Goal: Entertainment & Leisure: Consume media (video, audio)

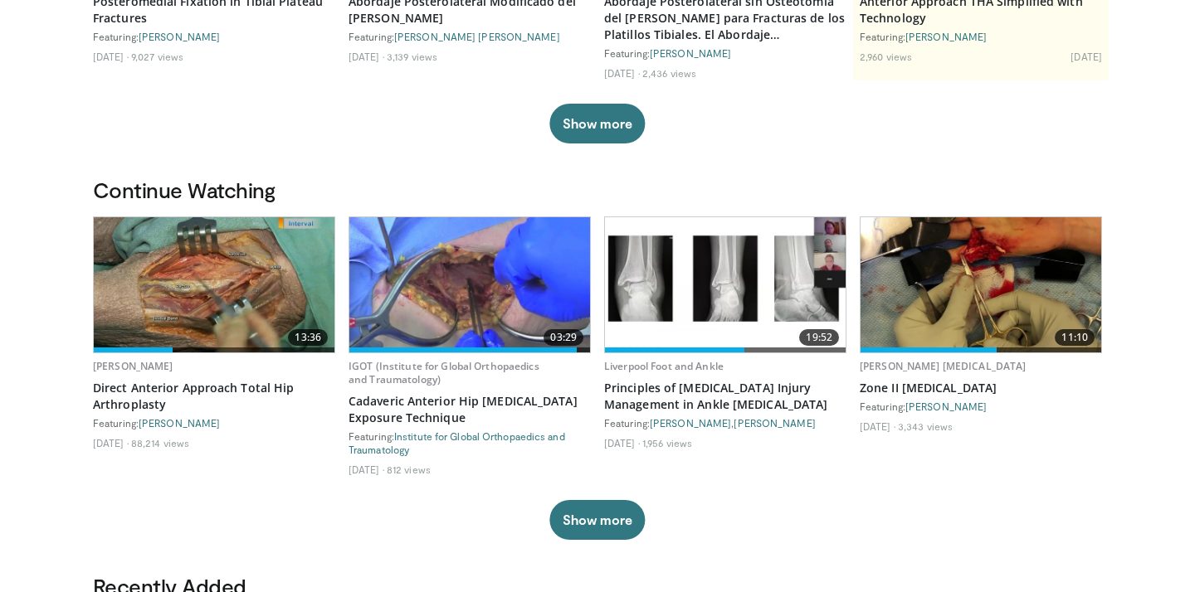
scroll to position [339, 0]
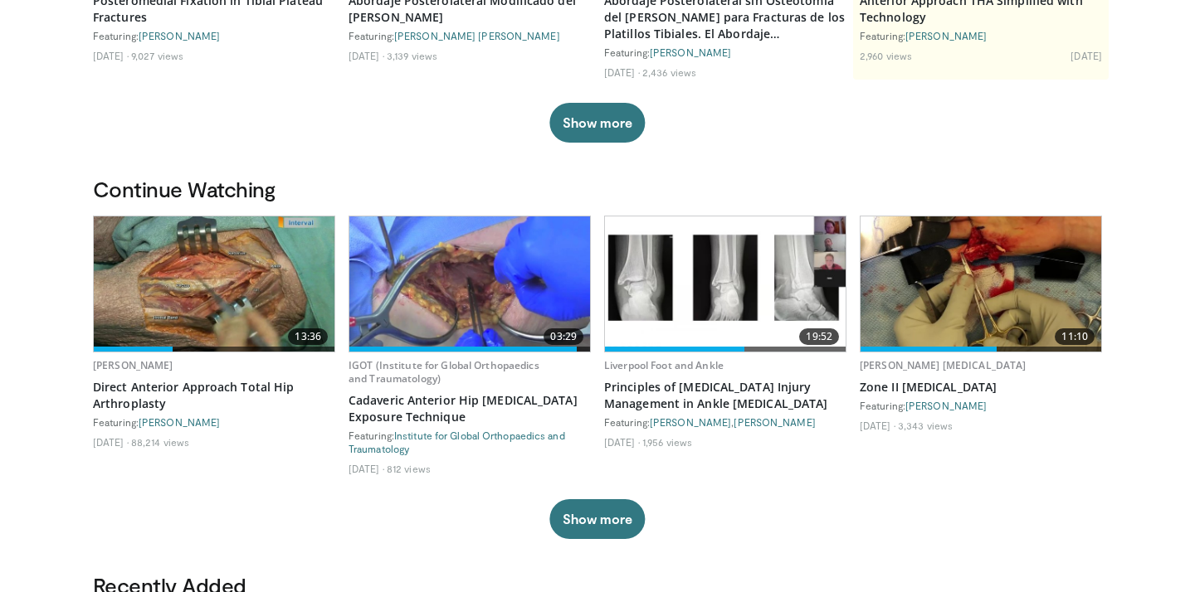
click at [720, 318] on img at bounding box center [725, 284] width 241 height 135
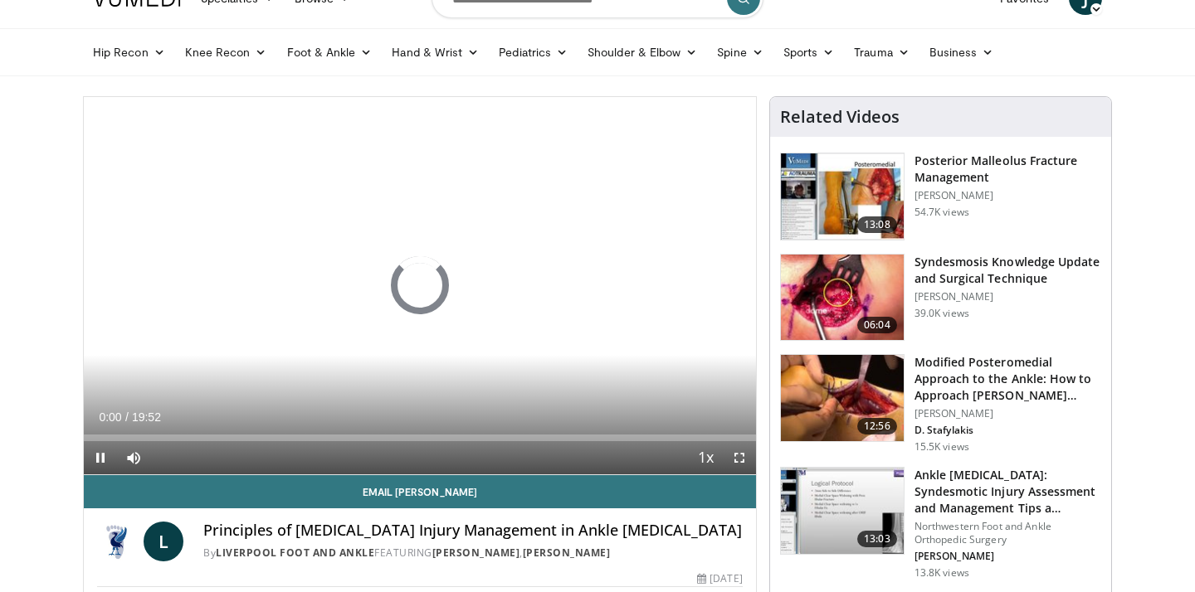
scroll to position [32, 0]
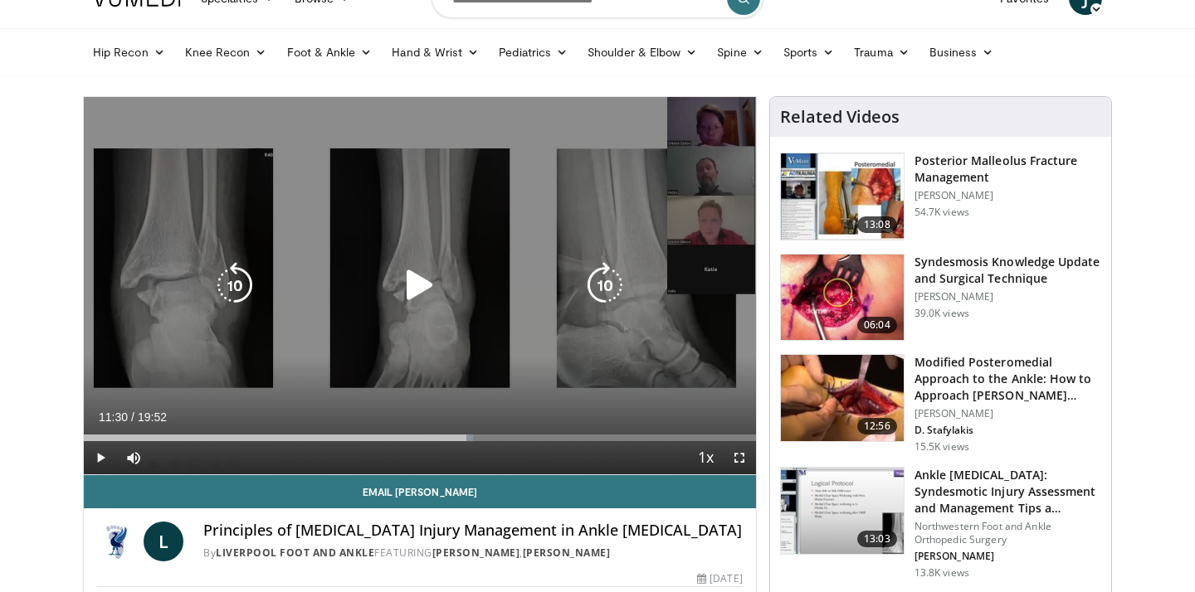
click at [415, 292] on icon "Video Player" at bounding box center [420, 285] width 46 height 46
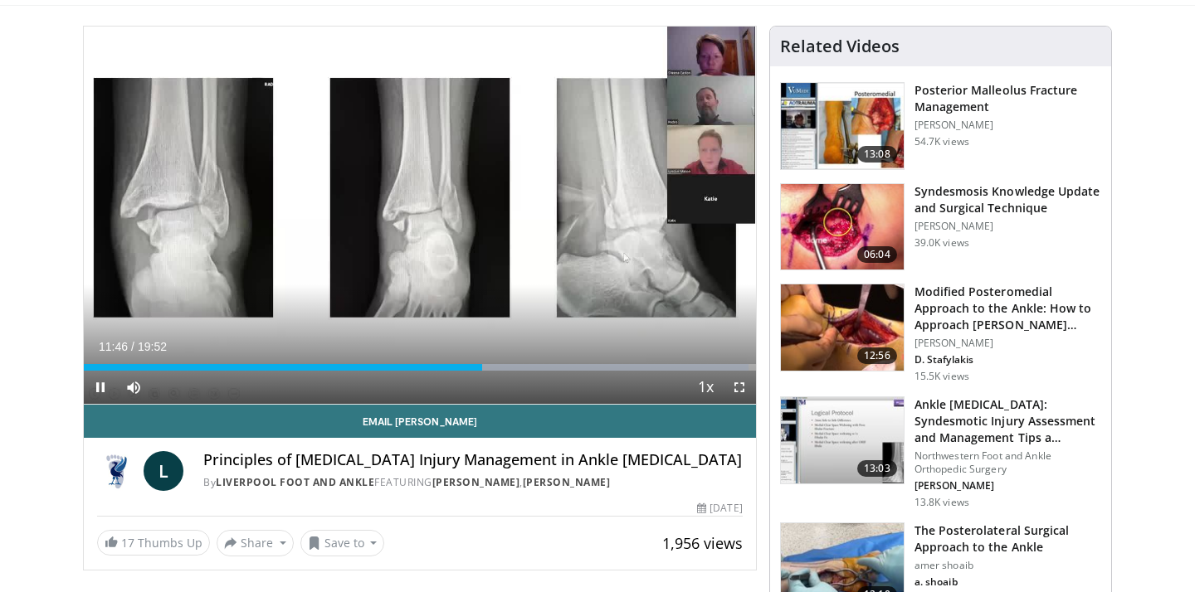
scroll to position [102, 0]
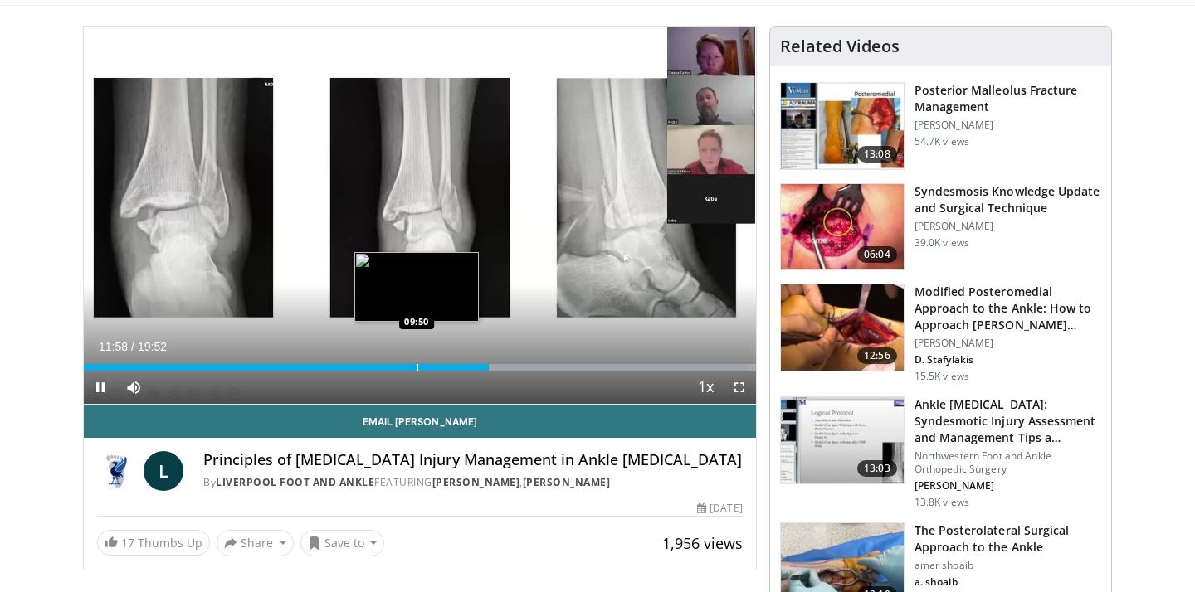
click at [416, 369] on div "Loaded : 98.97% 11:58 09:50" at bounding box center [420, 367] width 672 height 7
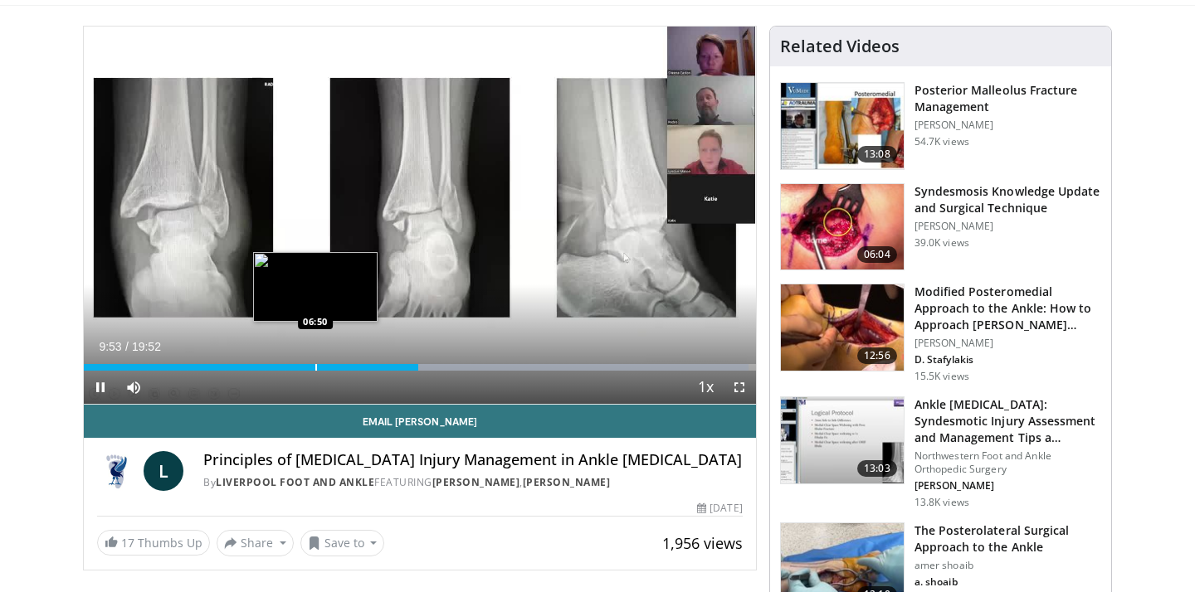
click at [315, 365] on div "Progress Bar" at bounding box center [316, 367] width 2 height 7
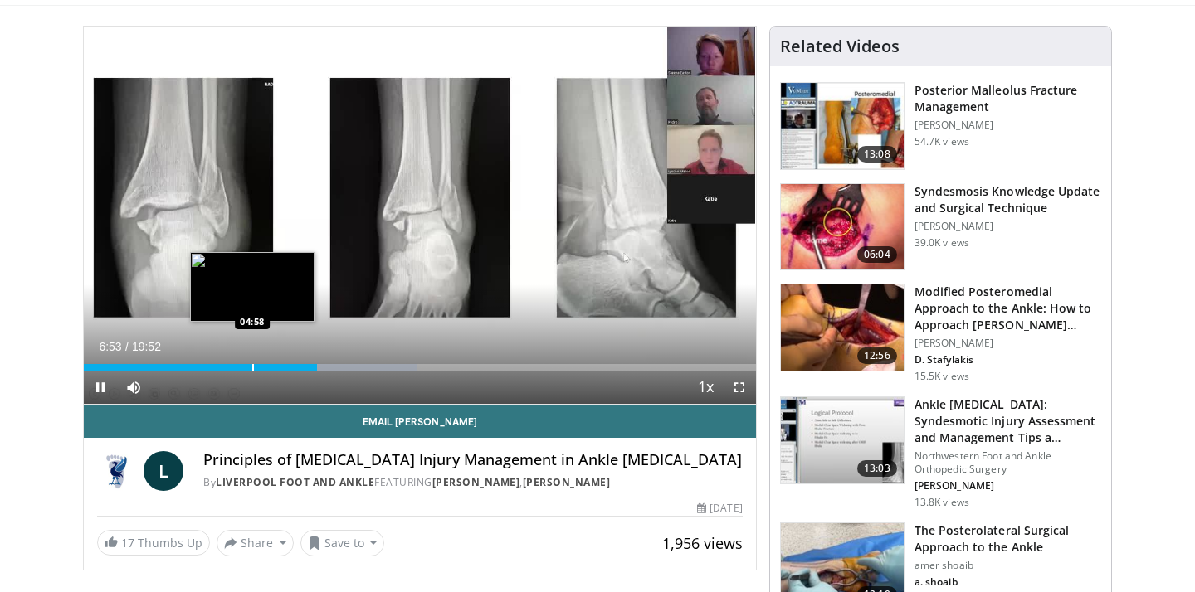
click at [252, 365] on div "Progress Bar" at bounding box center [253, 367] width 2 height 7
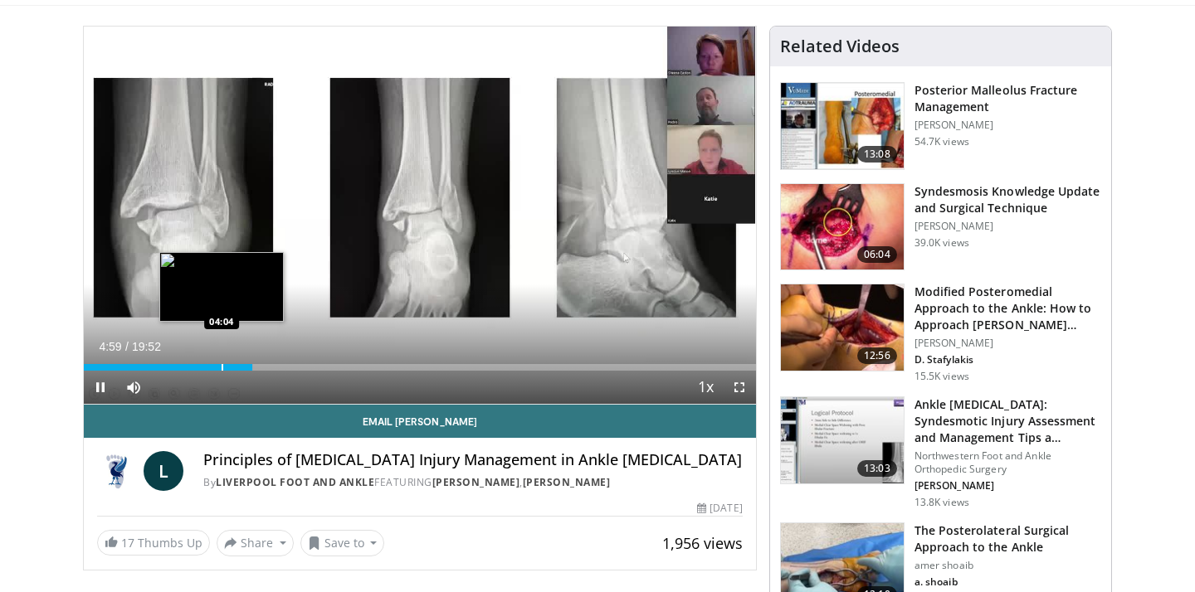
click at [222, 363] on div "Loaded : 25.16% 04:59 04:04" at bounding box center [420, 363] width 672 height 16
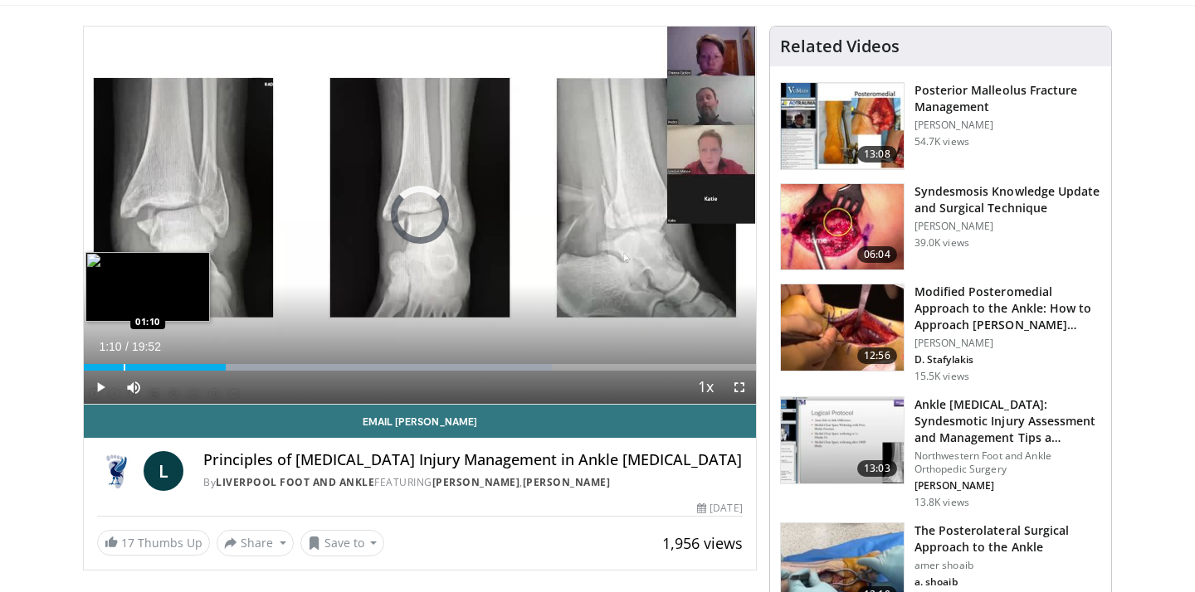
click at [124, 361] on div "Loaded : 69.61% 04:11 01:10" at bounding box center [420, 363] width 672 height 16
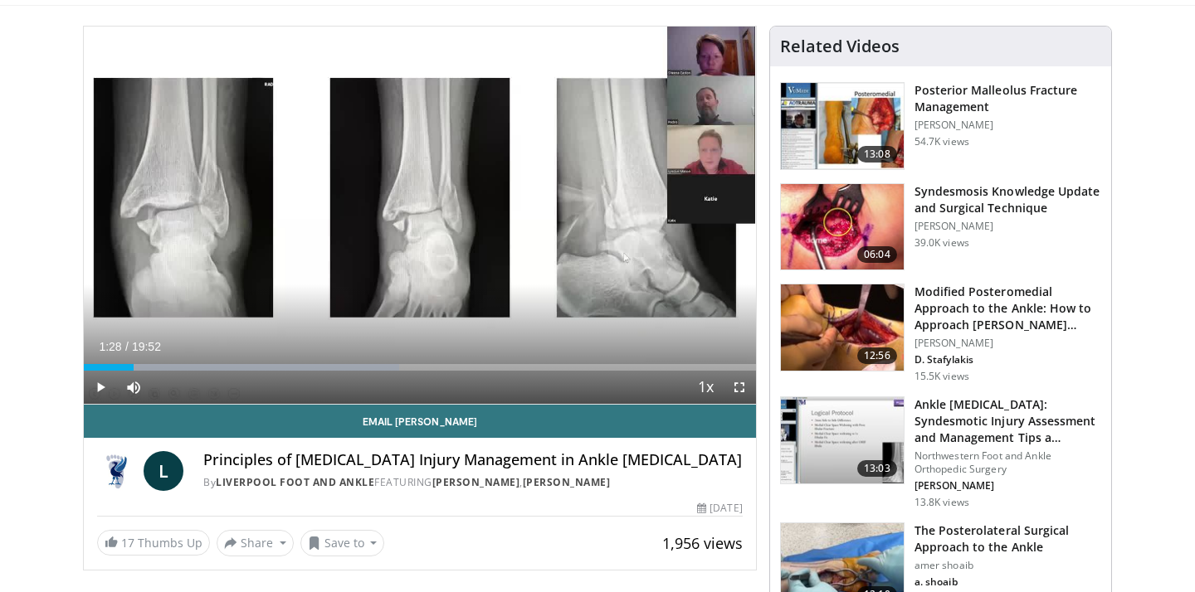
click at [101, 392] on span "Video Player" at bounding box center [100, 387] width 33 height 33
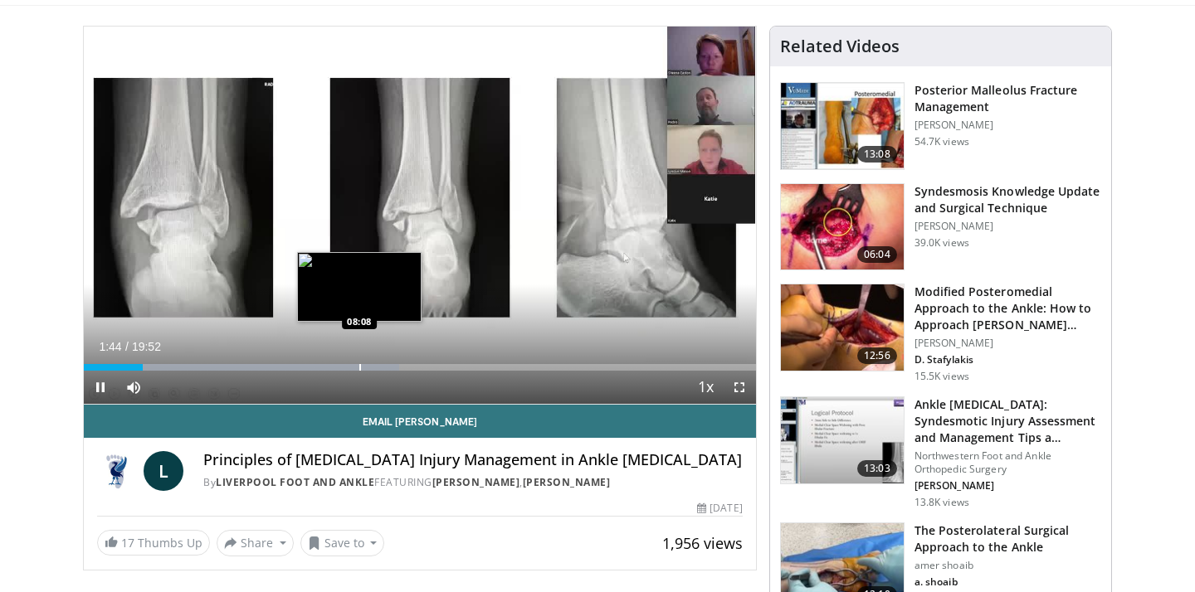
click at [359, 361] on div "Loaded : 46.97% 01:44 08:08" at bounding box center [420, 363] width 672 height 16
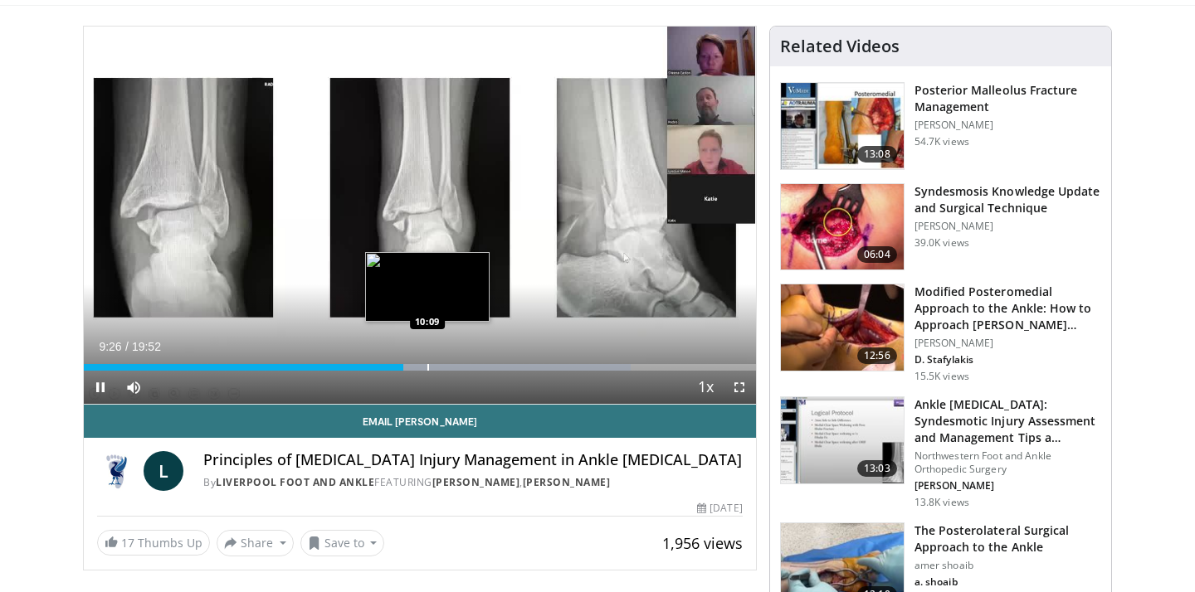
click at [427, 365] on div "Progress Bar" at bounding box center [428, 367] width 2 height 7
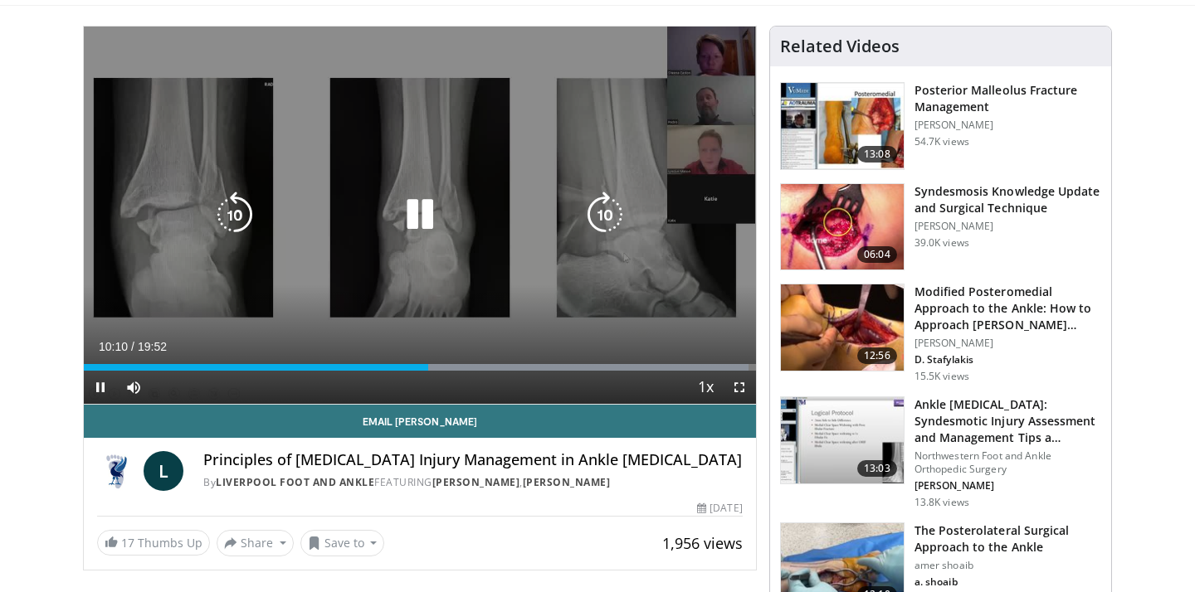
click at [0, 0] on div "Progress Bar" at bounding box center [0, 0] width 0 height 0
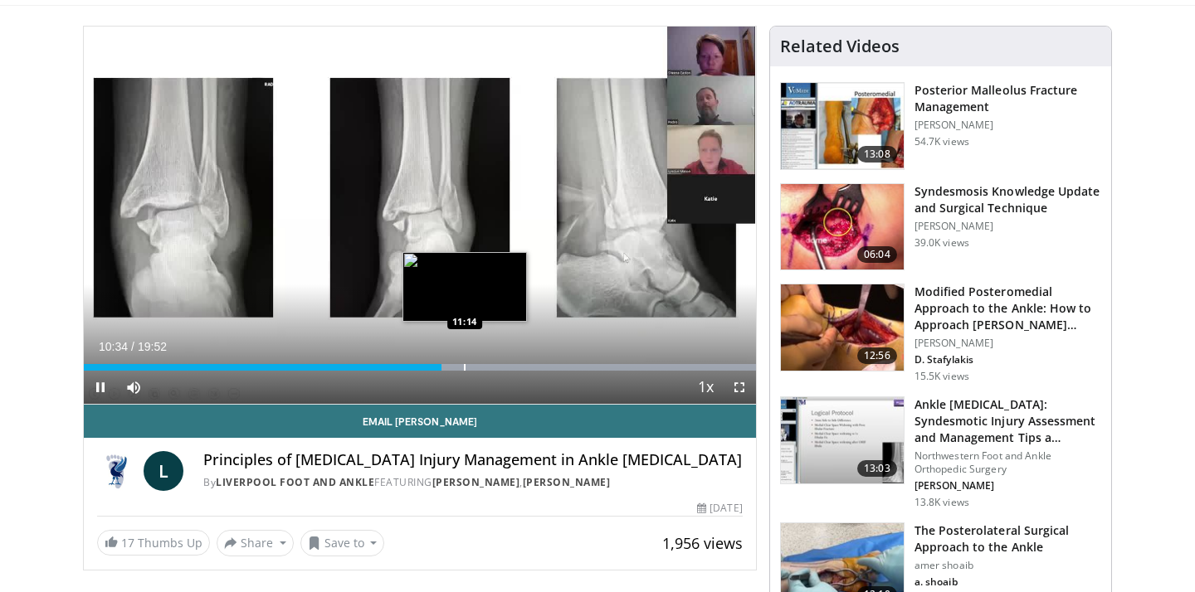
click at [465, 370] on div "Progress Bar" at bounding box center [465, 367] width 2 height 7
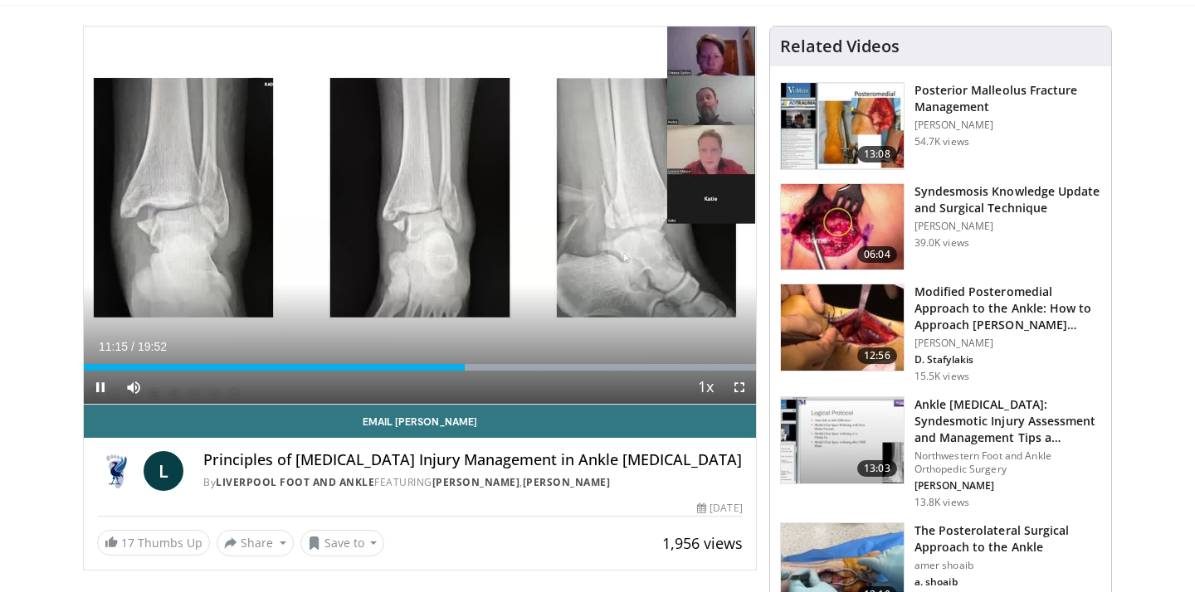
click at [490, 371] on div "Current Time 11:15 / Duration 19:52 Pause Skip Backward Skip Forward Mute Loade…" at bounding box center [420, 387] width 672 height 33
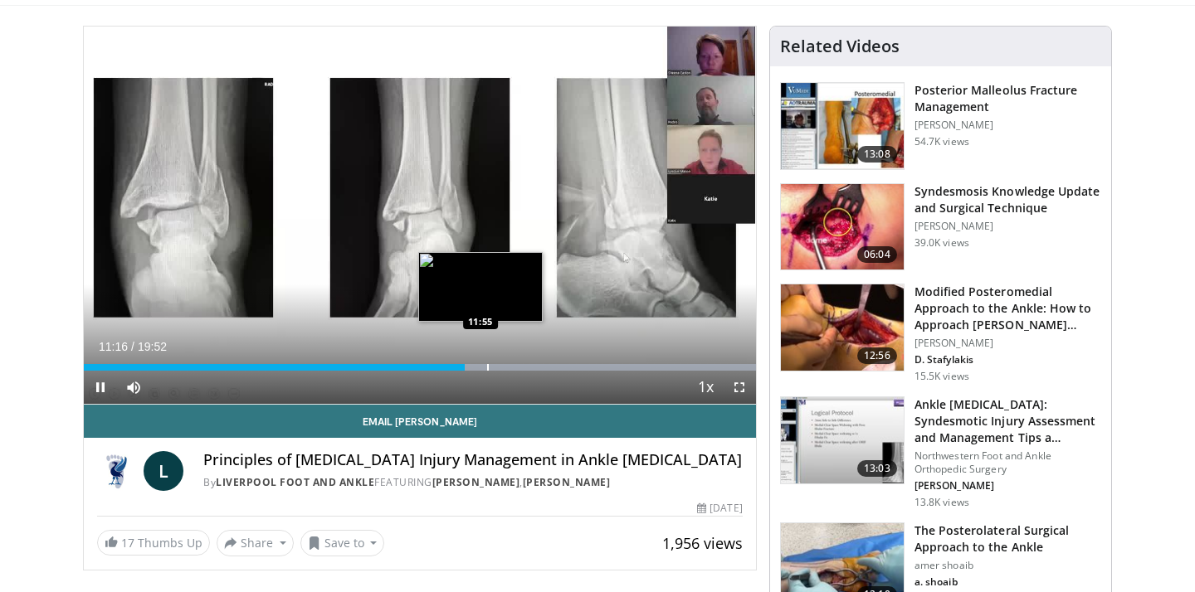
click at [487, 368] on div "Progress Bar" at bounding box center [488, 367] width 2 height 7
click at [504, 368] on div "Progress Bar" at bounding box center [504, 367] width 2 height 7
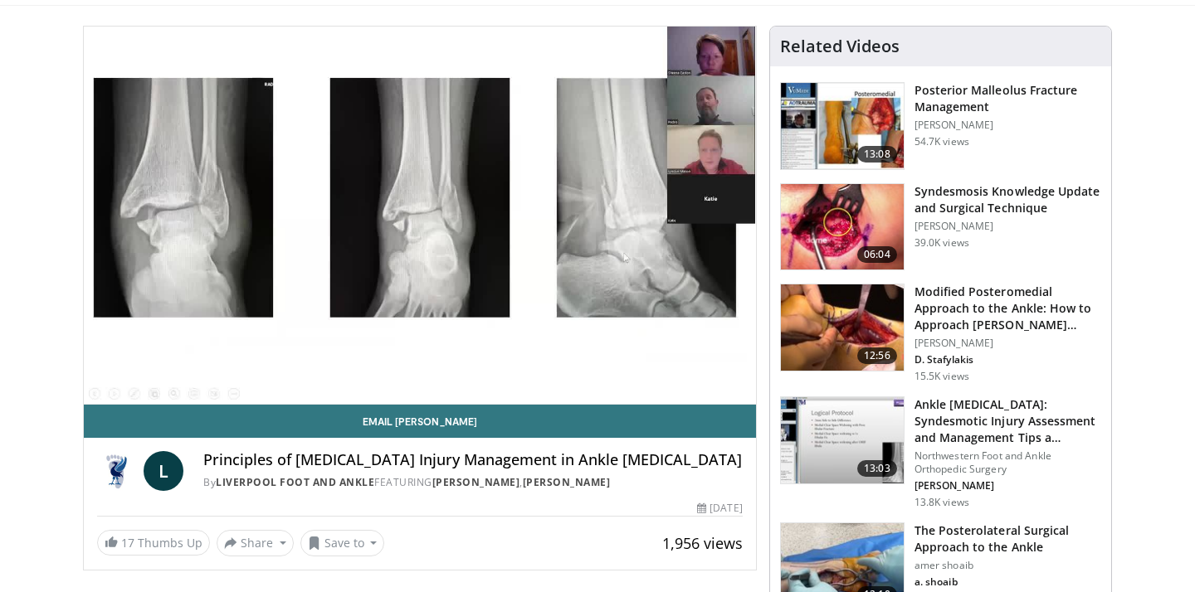
click at [523, 366] on div "10 seconds Tap to unmute" at bounding box center [420, 216] width 672 height 378
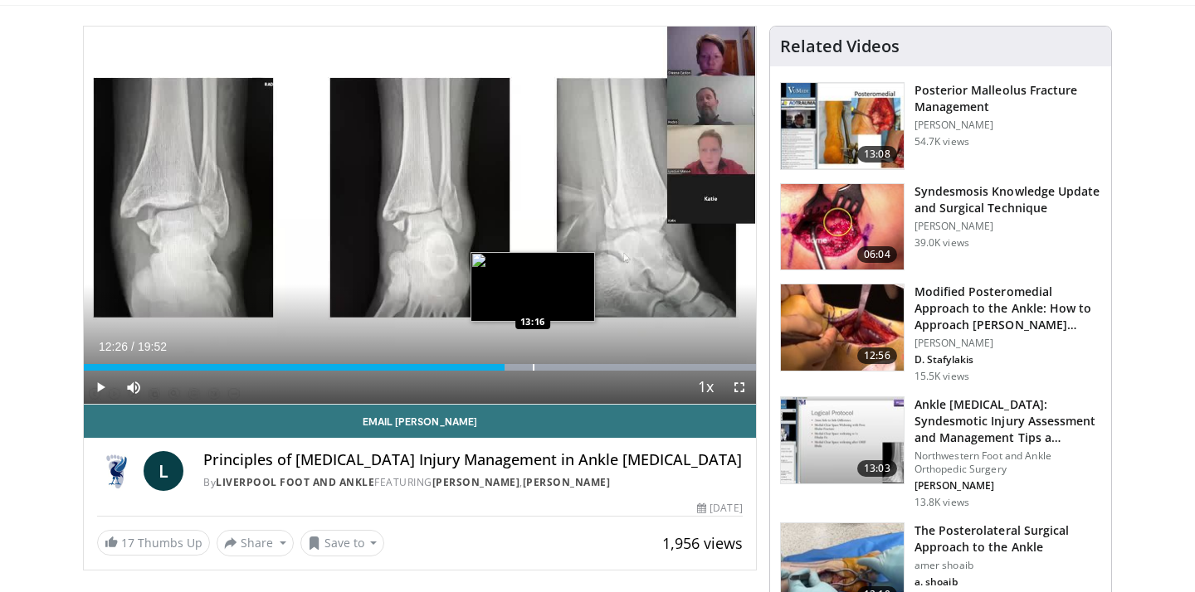
click at [534, 366] on div "Progress Bar" at bounding box center [534, 367] width 2 height 7
click at [548, 368] on div "Progress Bar" at bounding box center [549, 367] width 2 height 7
click at [565, 369] on div "Progress Bar" at bounding box center [564, 367] width 2 height 7
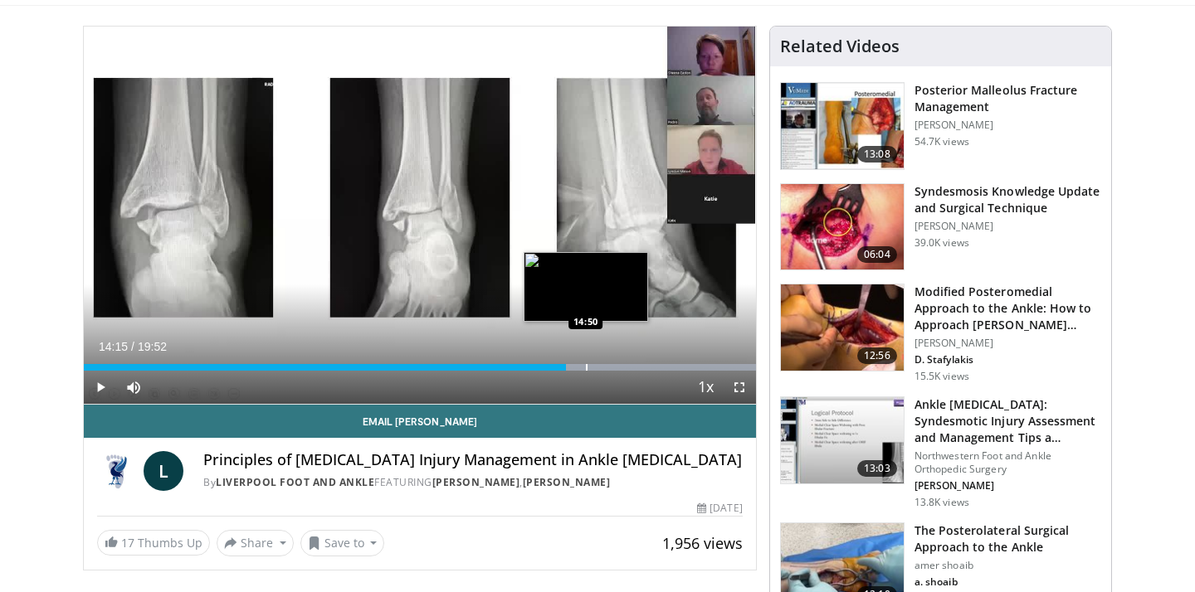
click at [587, 369] on div "Progress Bar" at bounding box center [587, 367] width 2 height 7
click at [598, 369] on div "Progress Bar" at bounding box center [599, 367] width 2 height 7
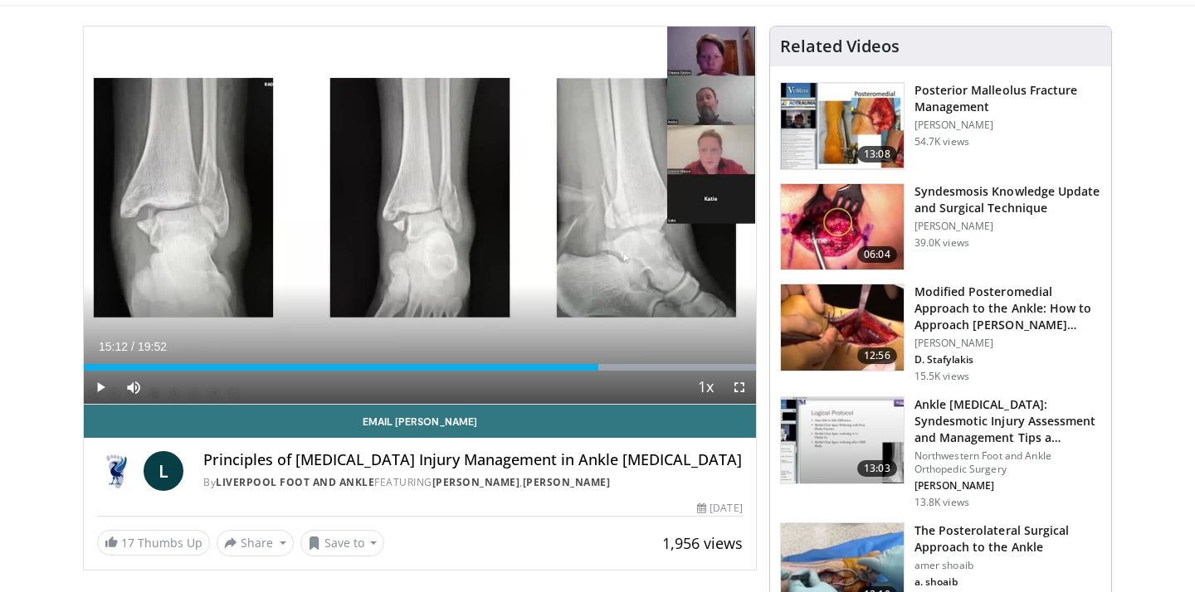
click at [611, 372] on div "Current Time 15:12 / Duration 19:52 Play Skip Backward Skip Forward Mute Loaded…" at bounding box center [420, 387] width 672 height 33
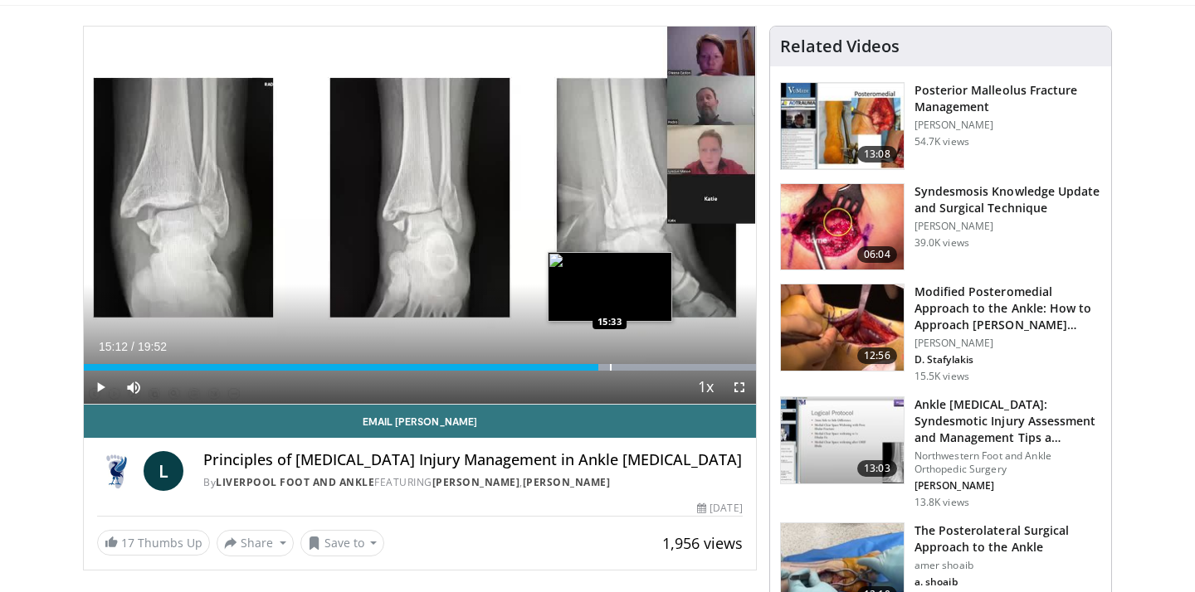
click at [610, 369] on div "Progress Bar" at bounding box center [611, 367] width 2 height 7
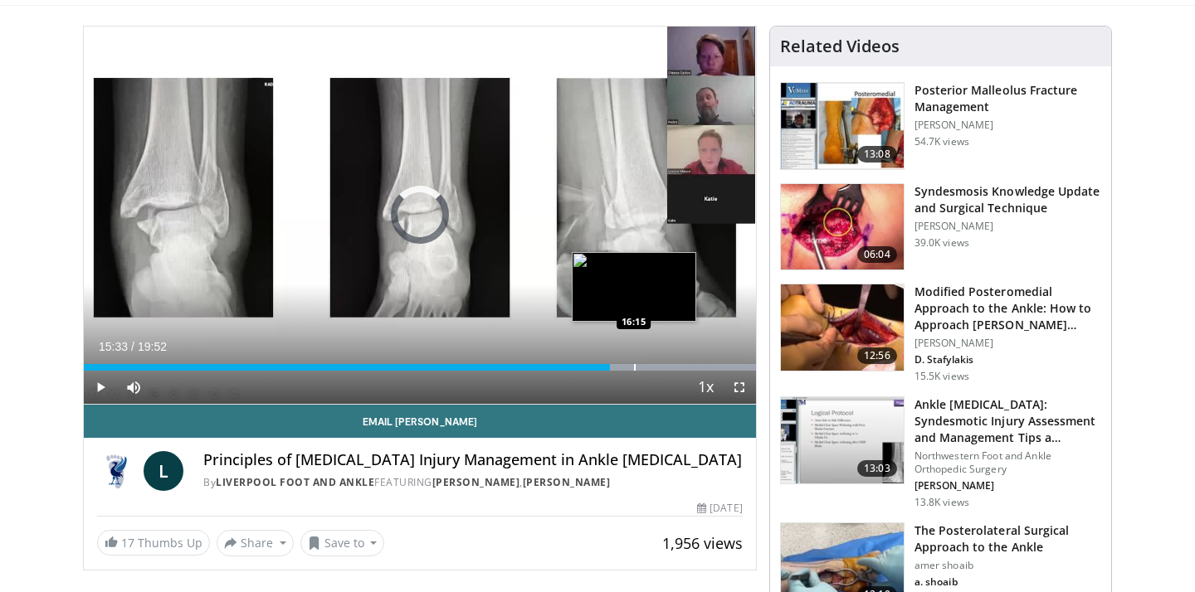
click at [634, 368] on div "Progress Bar" at bounding box center [635, 367] width 2 height 7
click at [644, 368] on div "Progress Bar" at bounding box center [643, 367] width 2 height 7
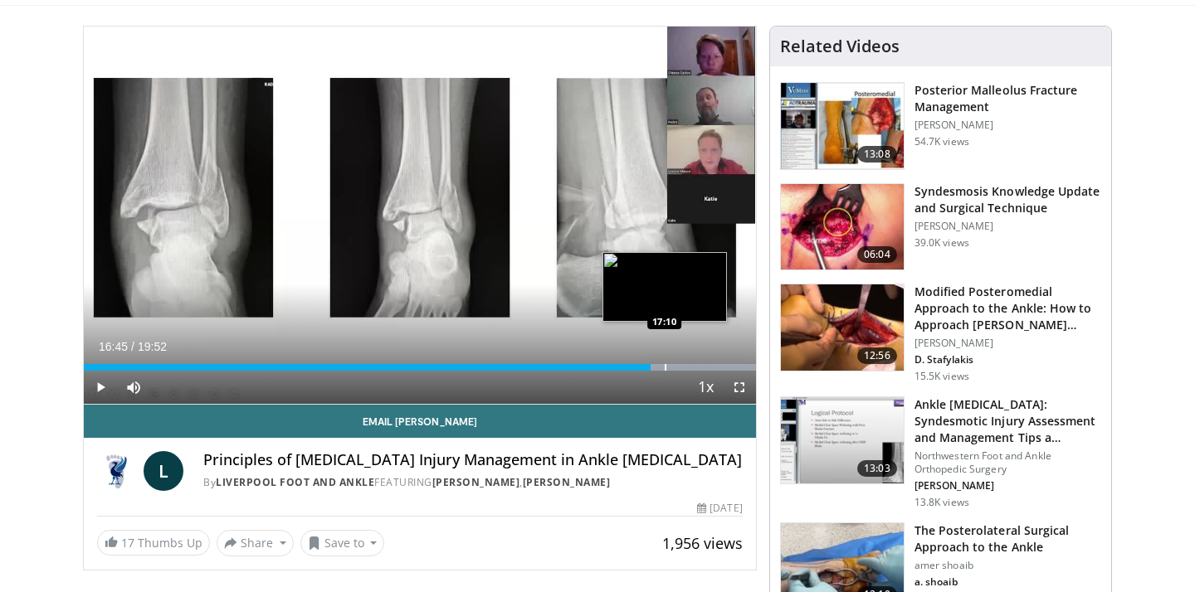
click at [665, 368] on div "Progress Bar" at bounding box center [666, 367] width 2 height 7
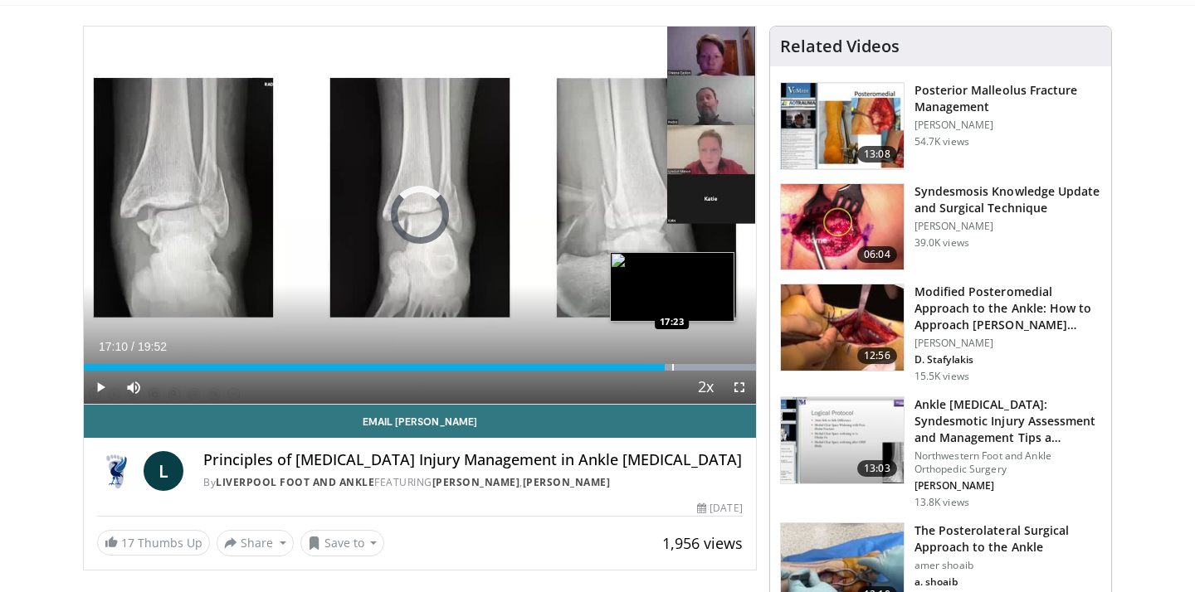
click at [672, 366] on div "Progress Bar" at bounding box center [673, 367] width 2 height 7
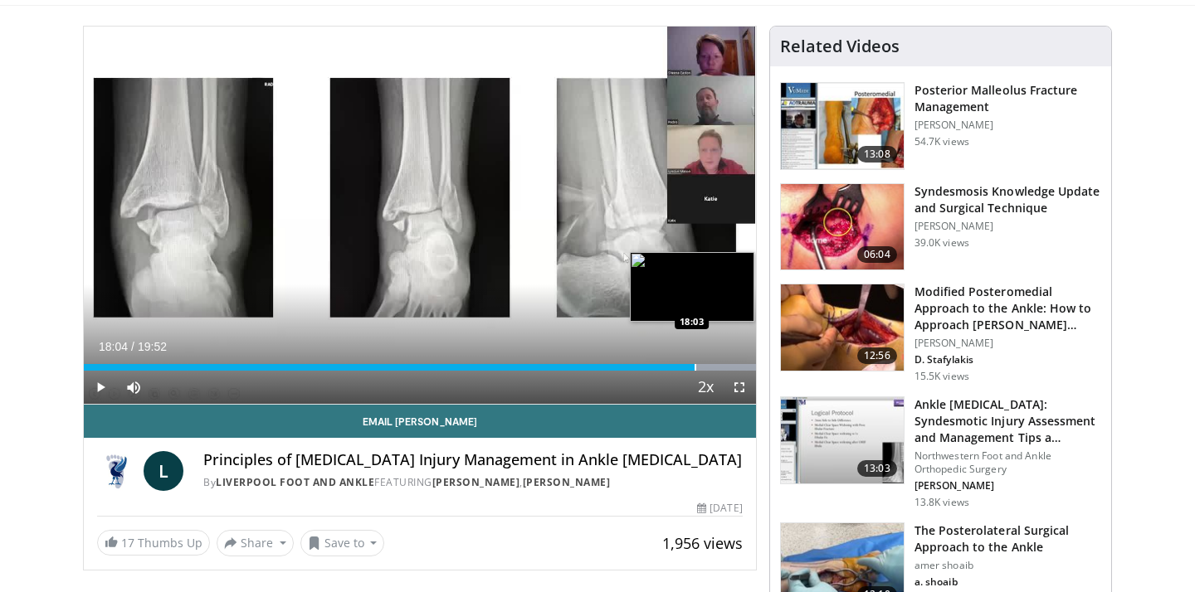
click at [695, 368] on div "Progress Bar" at bounding box center [696, 367] width 2 height 7
click at [717, 368] on div "Progress Bar" at bounding box center [717, 367] width 2 height 7
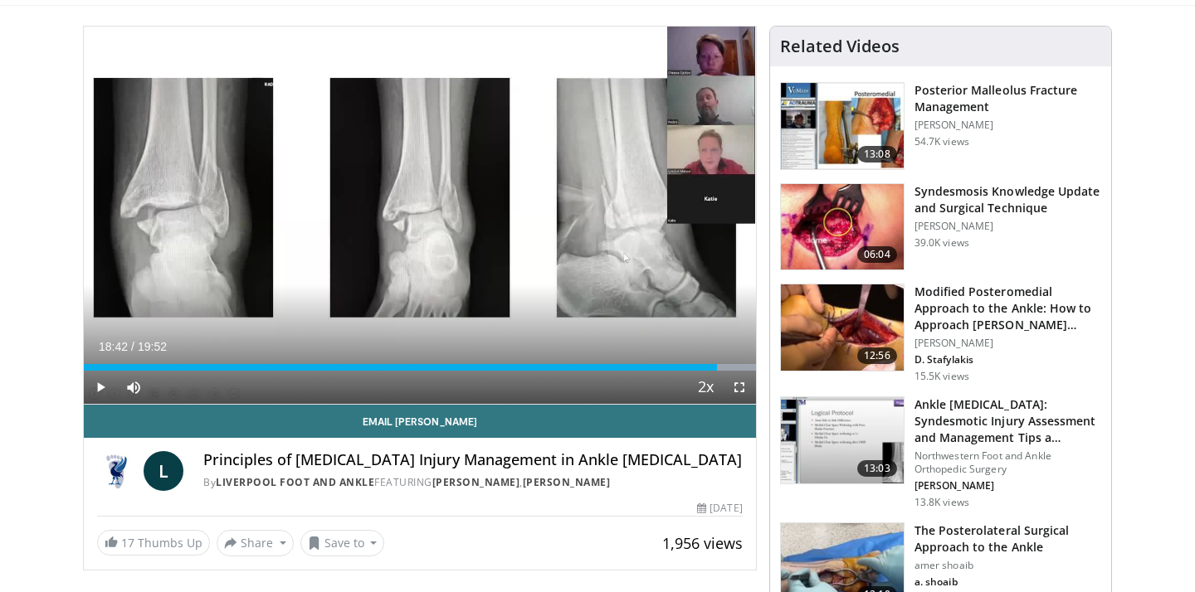
click at [736, 371] on span "Video Player" at bounding box center [739, 387] width 33 height 33
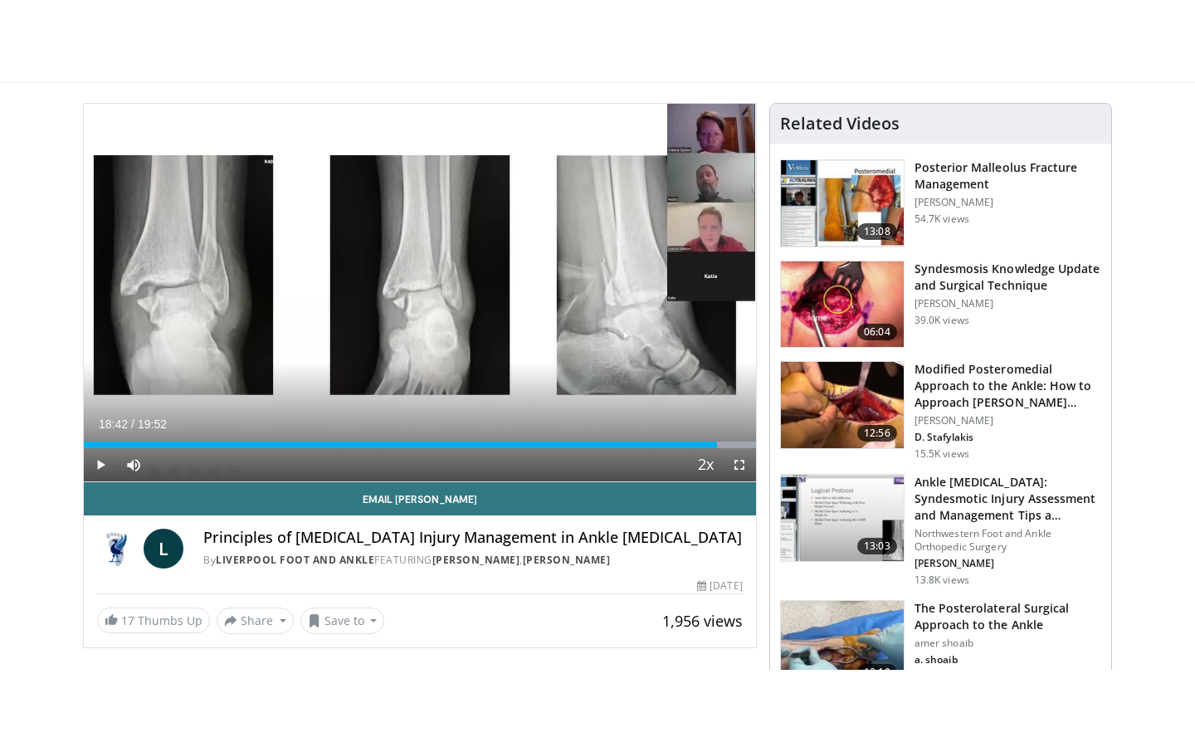
scroll to position [0, 0]
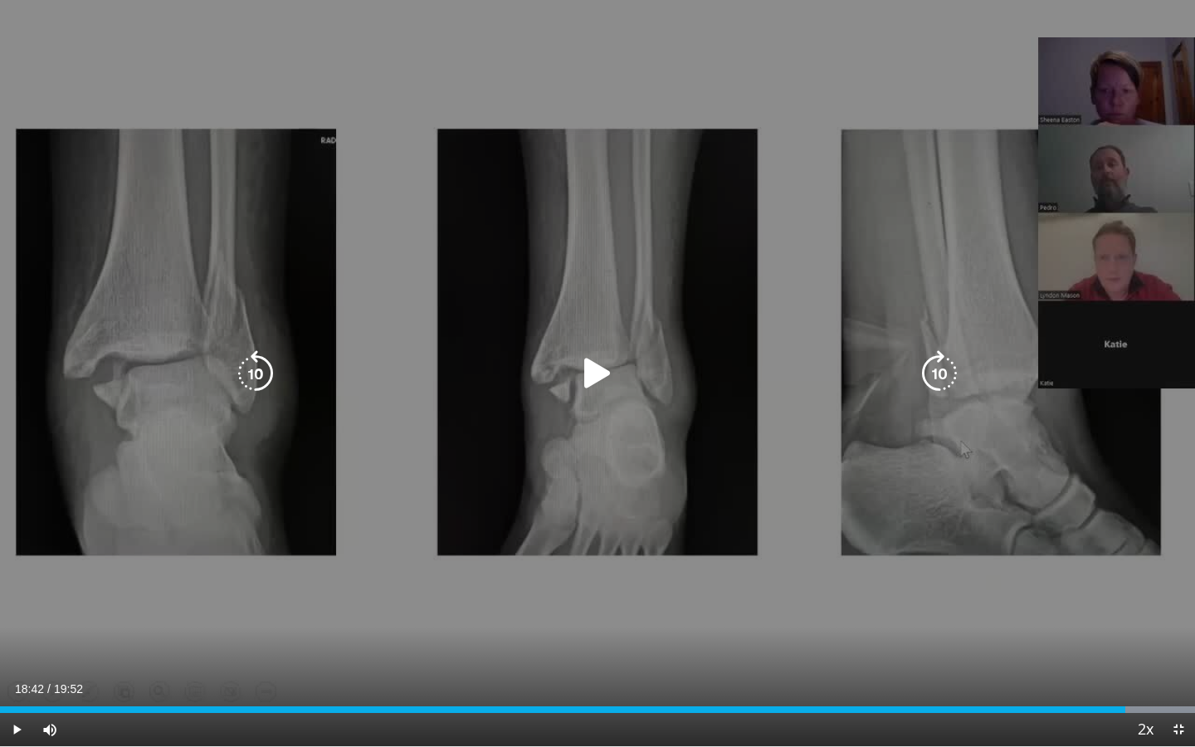
click at [702, 466] on div "10 seconds Tap to unmute" at bounding box center [597, 373] width 1195 height 746
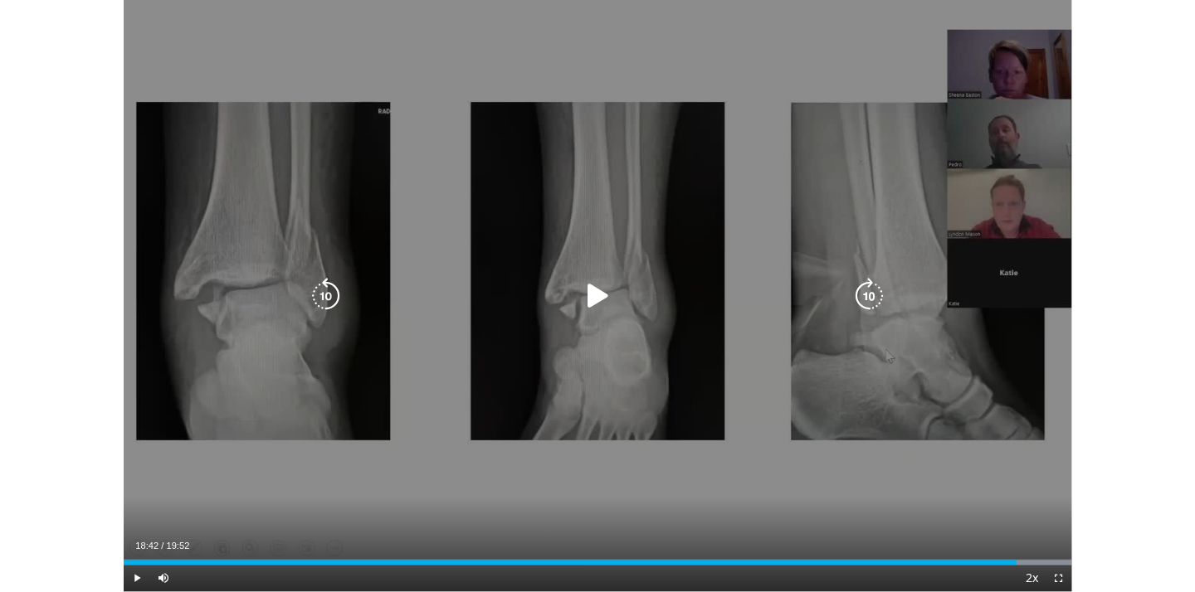
scroll to position [102, 0]
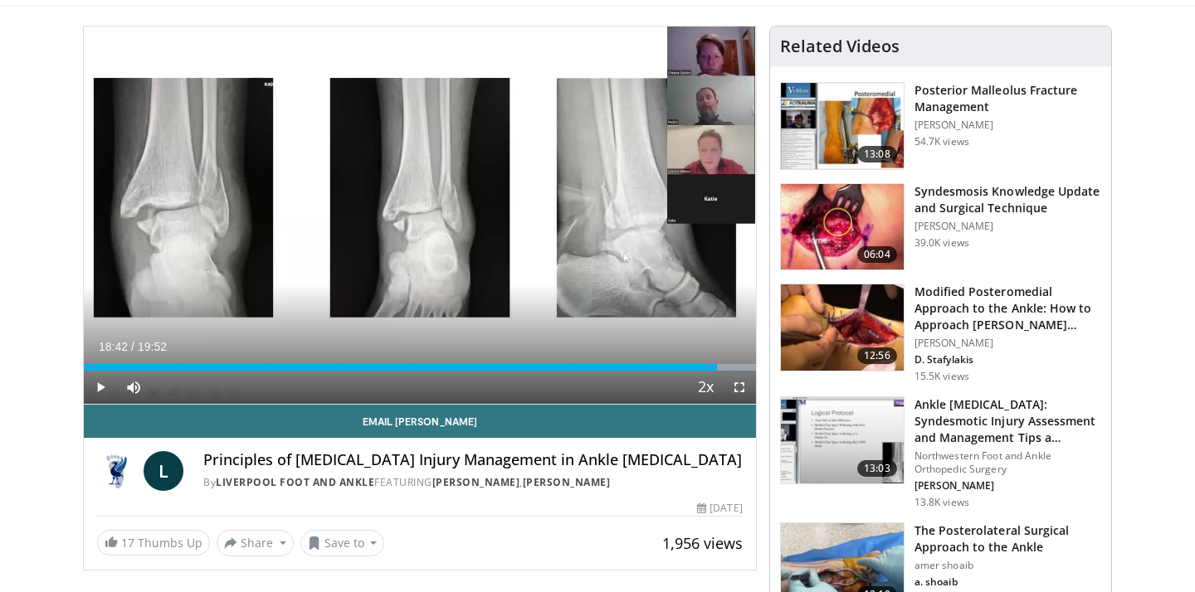
click at [95, 383] on span "Video Player" at bounding box center [100, 387] width 33 height 33
click at [117, 372] on span "Video Player" at bounding box center [133, 387] width 33 height 33
click at [100, 384] on span "Video Player" at bounding box center [100, 387] width 33 height 33
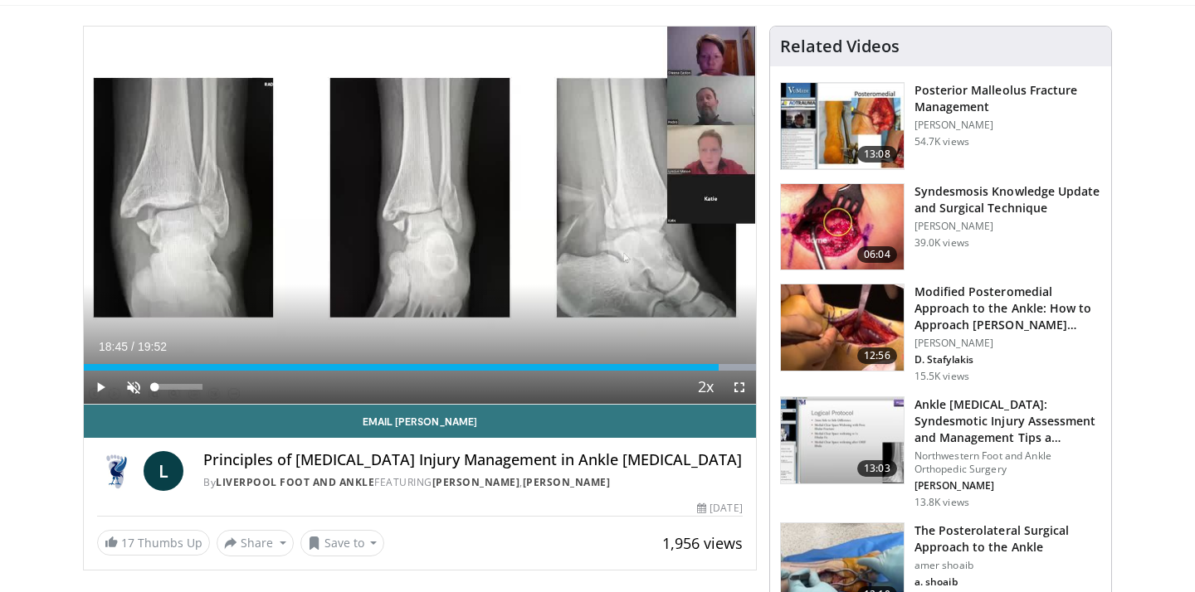
click at [126, 383] on span "Video Player" at bounding box center [133, 387] width 33 height 33
click at [105, 383] on span "Video Player" at bounding box center [100, 387] width 33 height 33
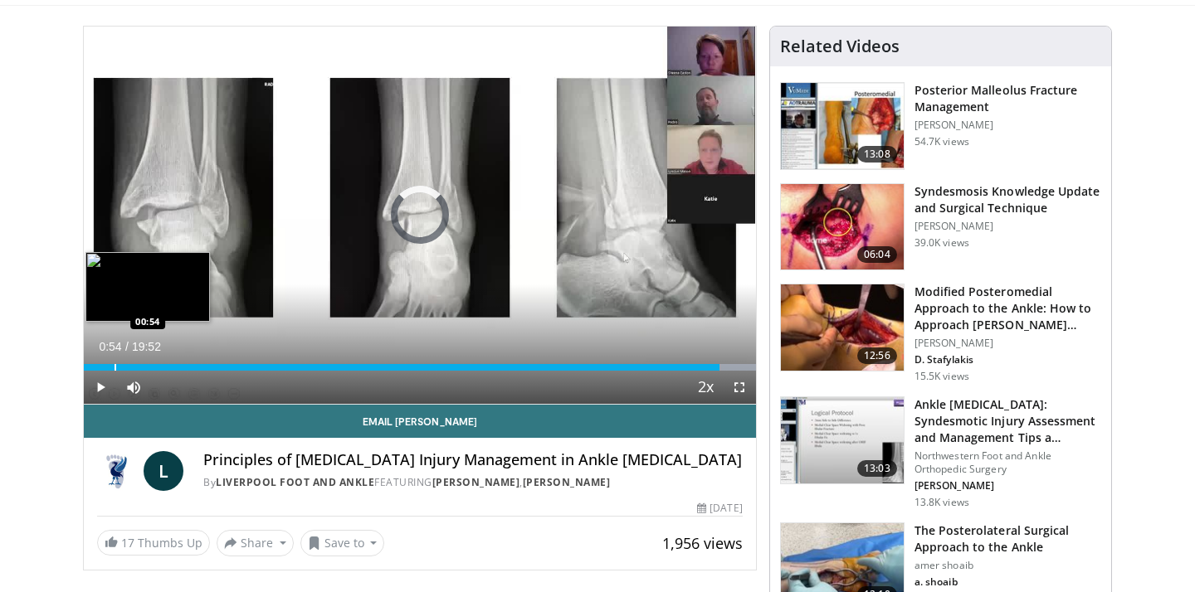
click at [115, 365] on div "Progress Bar" at bounding box center [116, 367] width 2 height 7
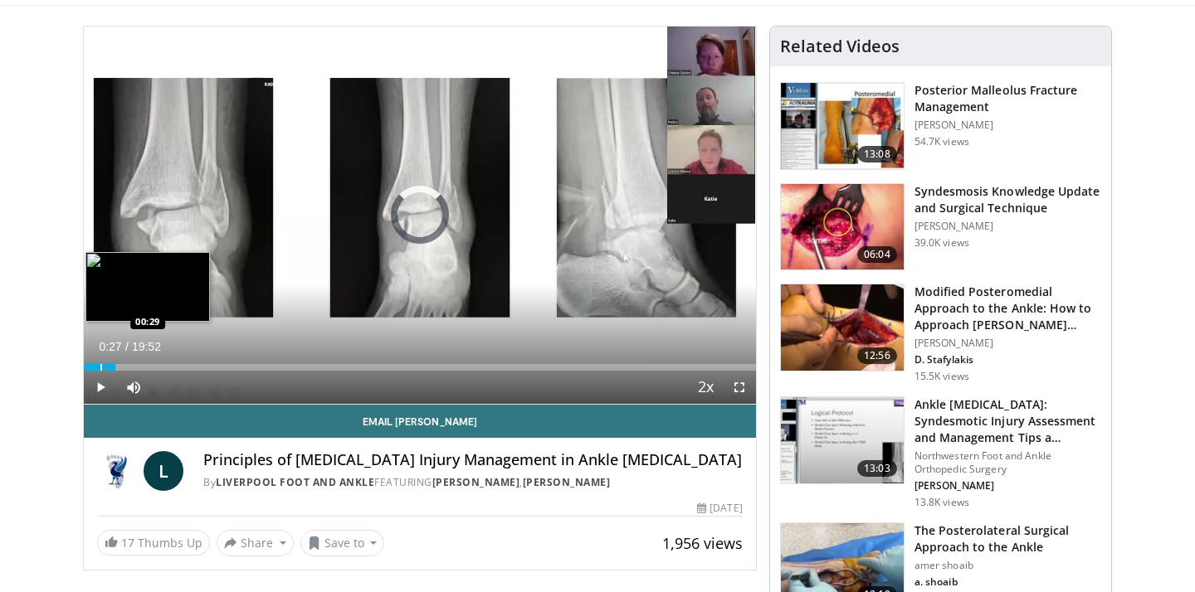
click at [100, 365] on div "00:55" at bounding box center [100, 367] width 32 height 7
click at [90, 365] on div "Progress Bar" at bounding box center [91, 367] width 2 height 7
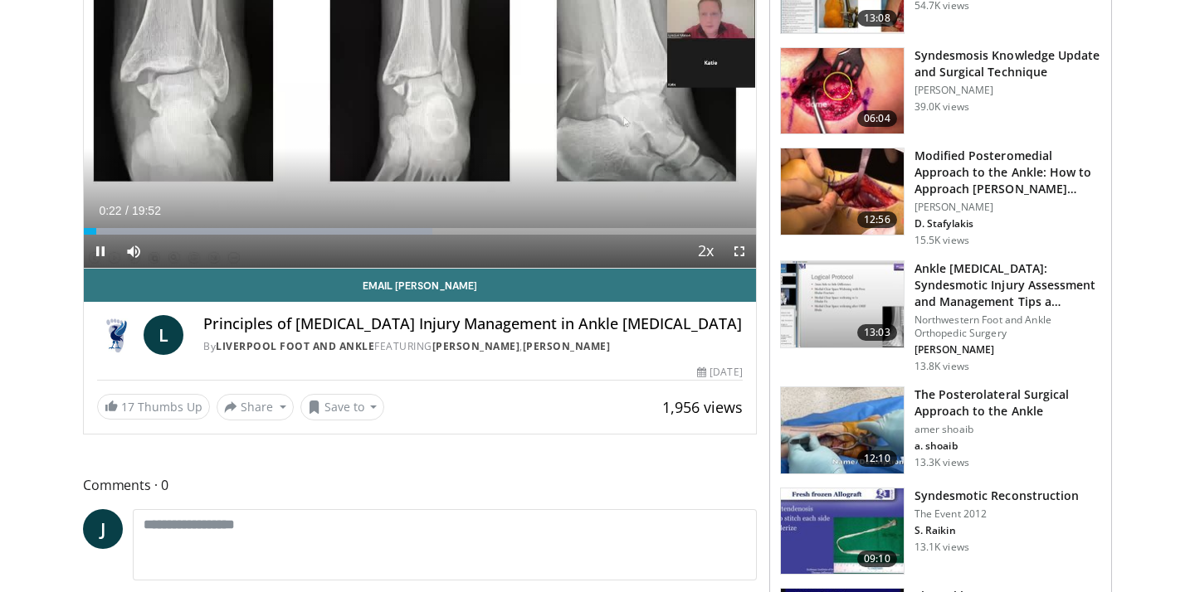
scroll to position [124, 0]
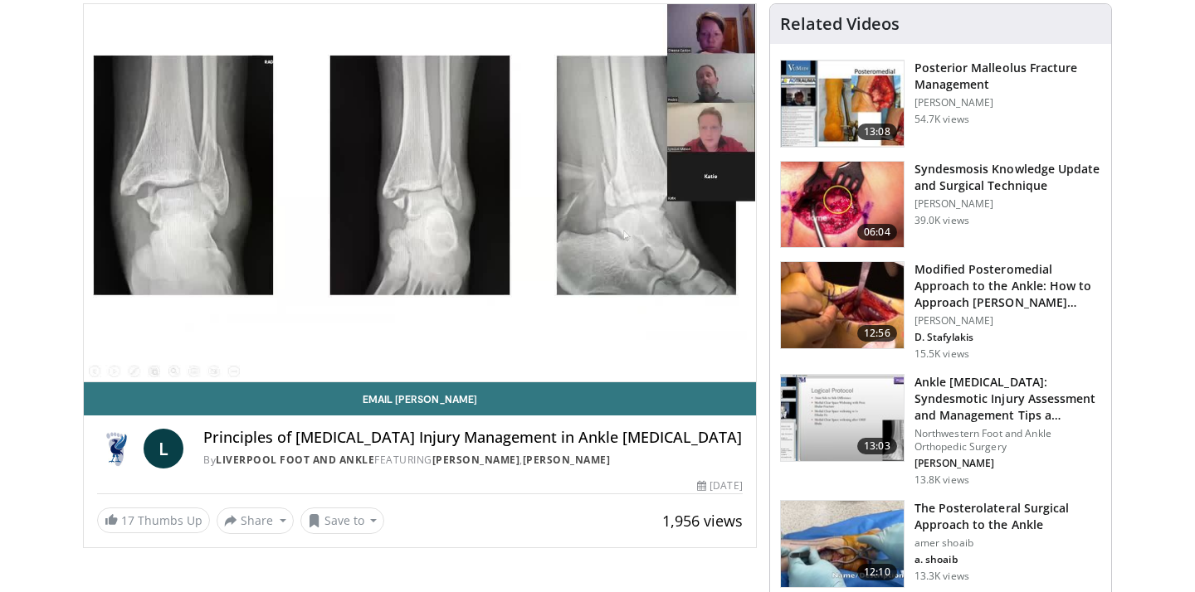
click at [842, 110] on img at bounding box center [842, 104] width 123 height 86
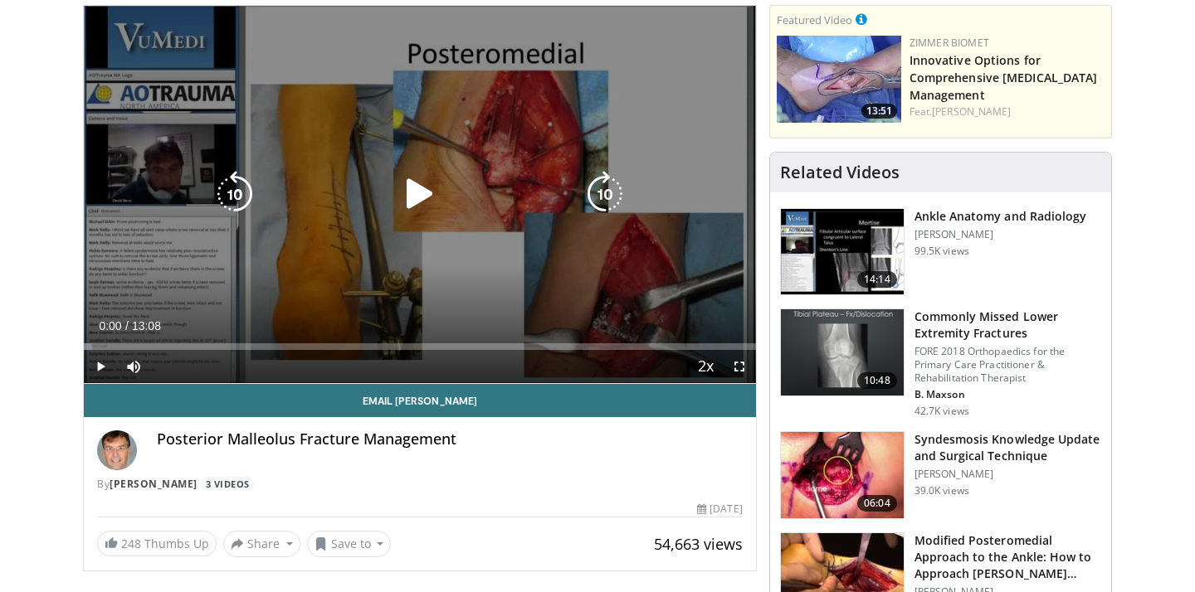
scroll to position [121, 0]
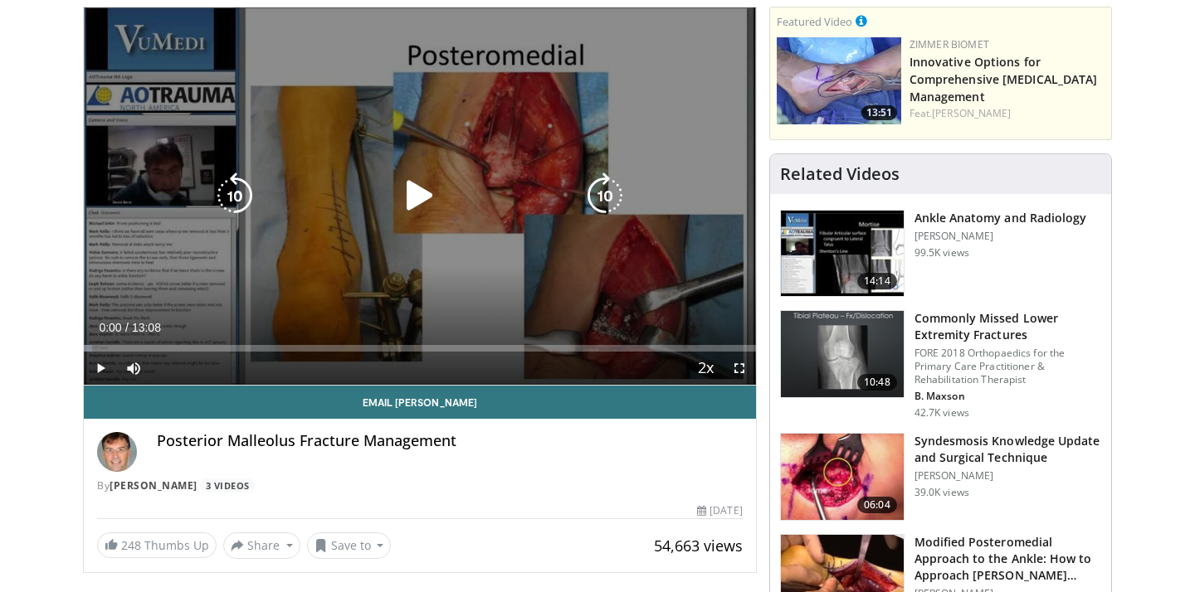
click at [418, 206] on icon "Video Player" at bounding box center [420, 196] width 46 height 46
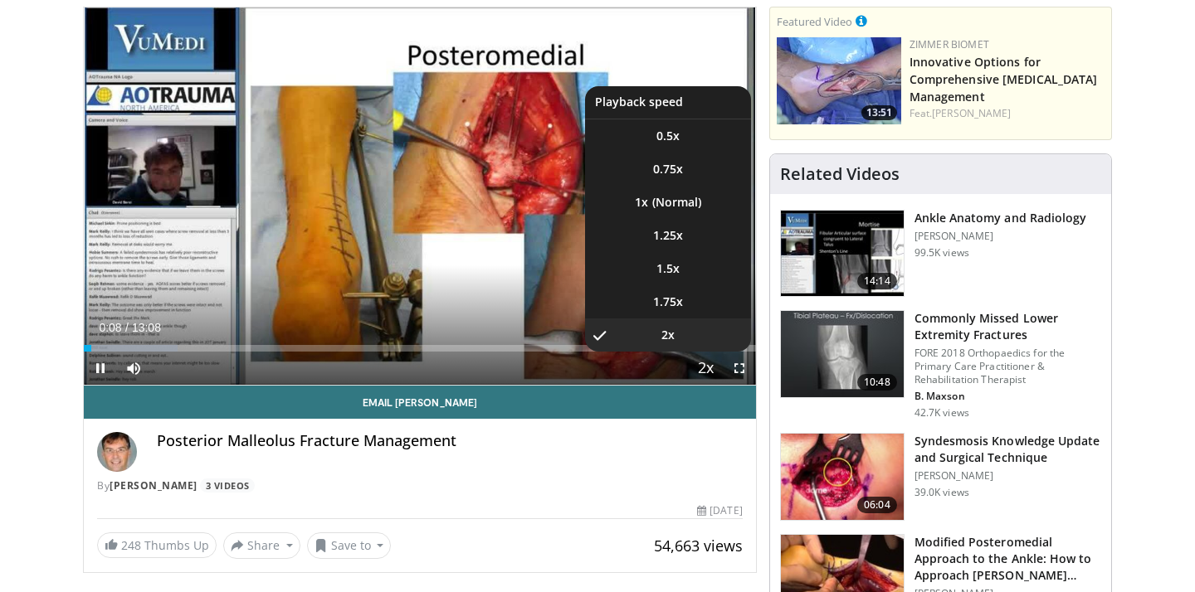
click at [708, 368] on span "Video Player" at bounding box center [706, 369] width 23 height 33
click at [678, 199] on li "1x" at bounding box center [668, 202] width 166 height 33
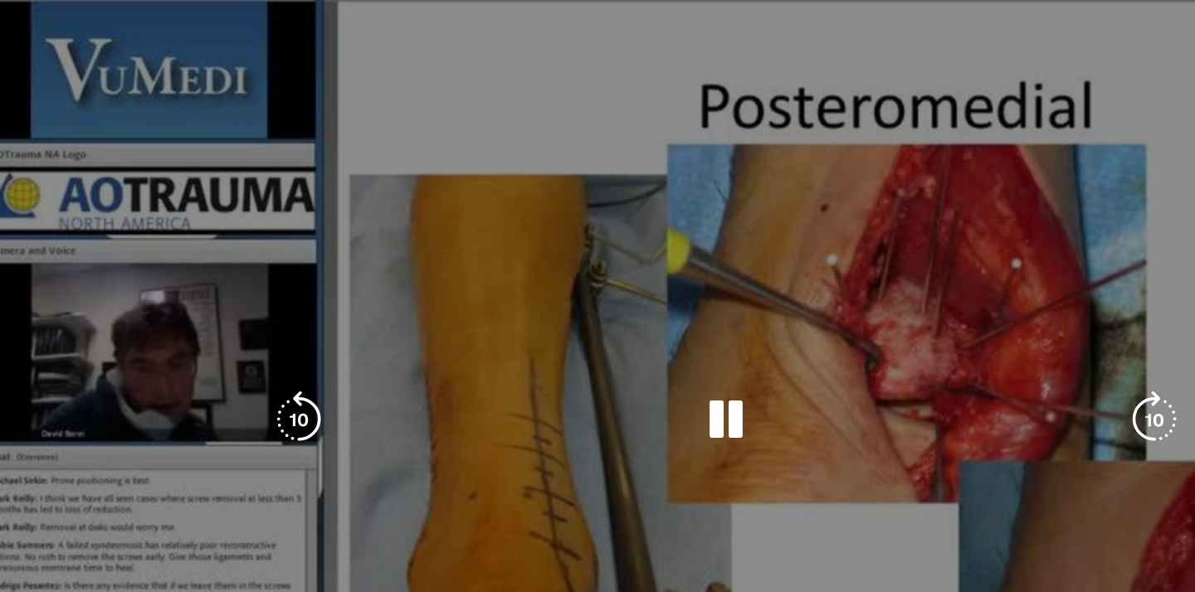
scroll to position [97, 0]
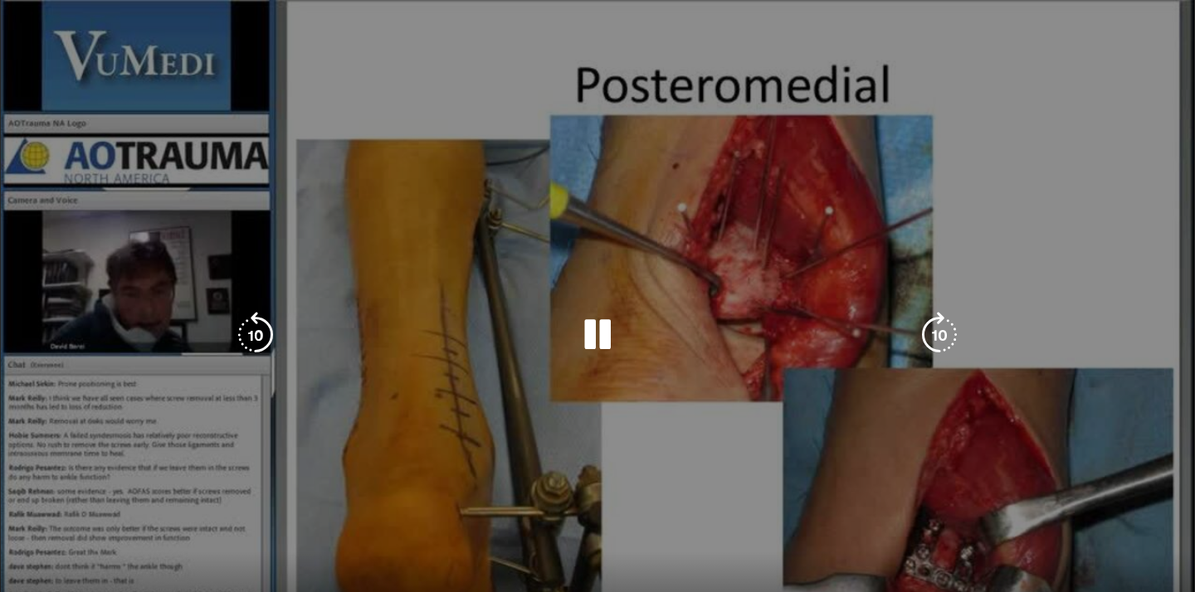
click at [610, 351] on icon "Video Player" at bounding box center [597, 335] width 46 height 46
click at [608, 350] on icon "Video Player" at bounding box center [597, 335] width 46 height 46
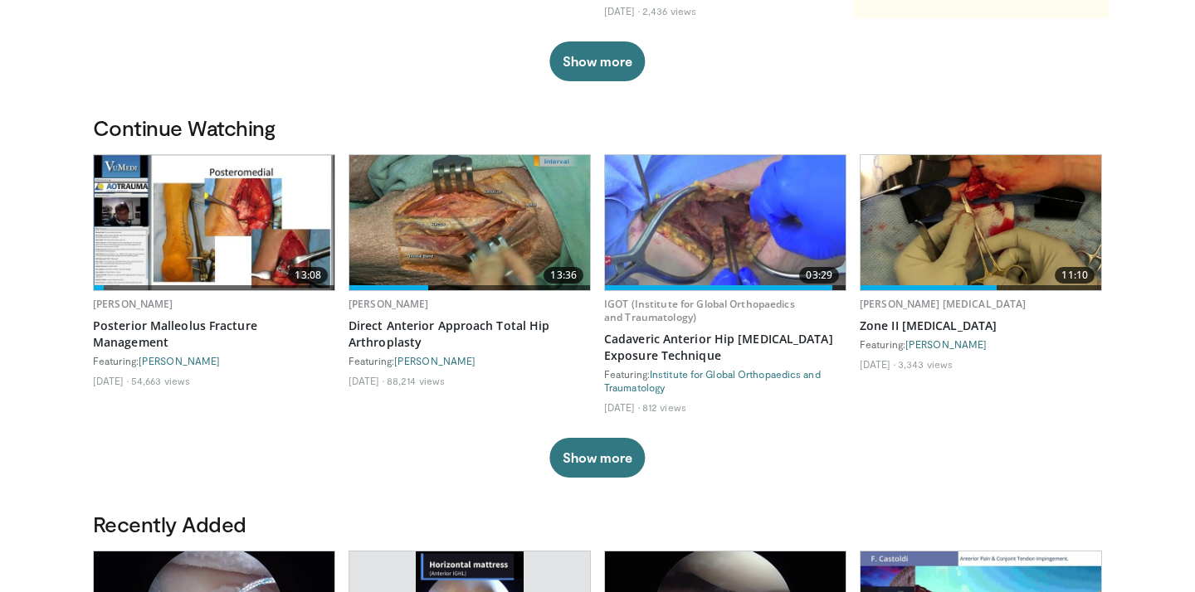
scroll to position [404, 0]
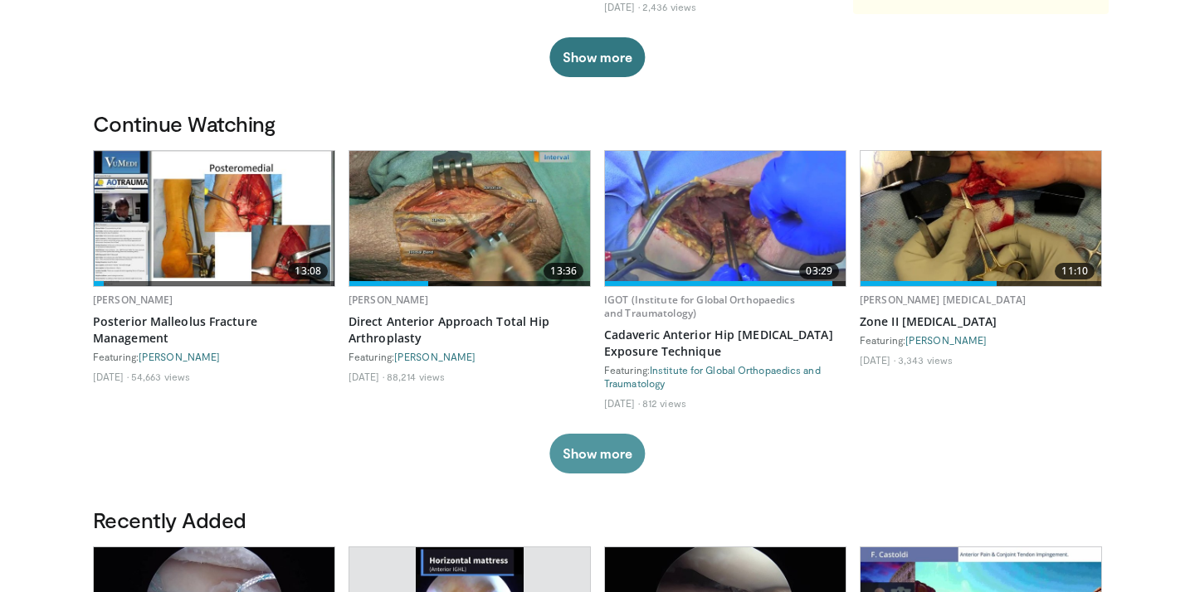
click at [587, 461] on button "Show more" at bounding box center [596, 454] width 95 height 40
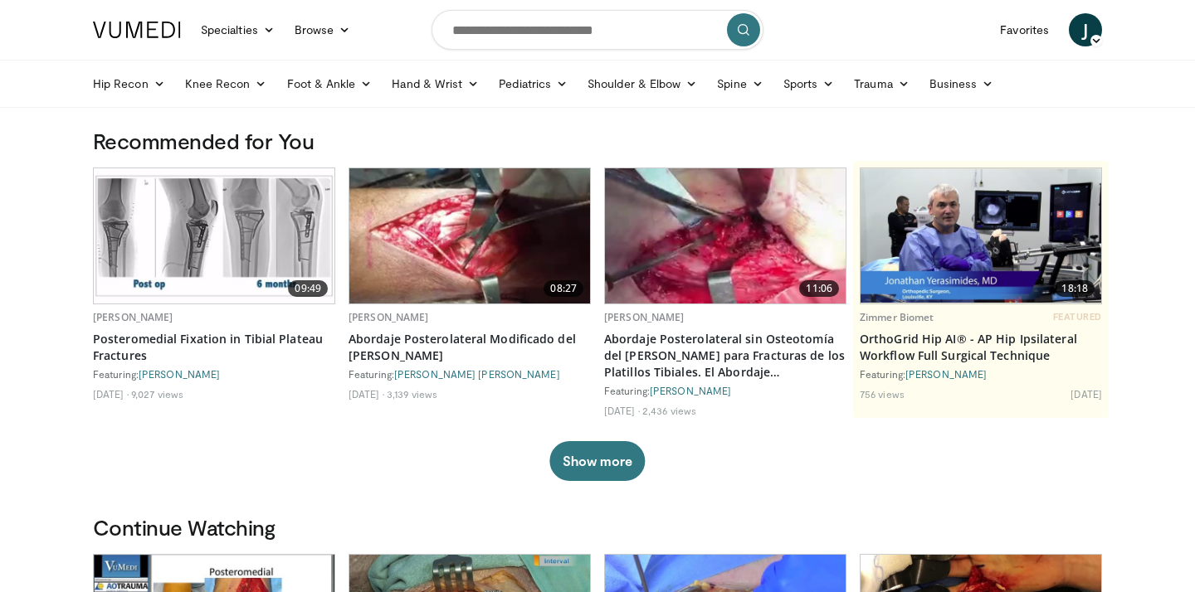
scroll to position [0, 0]
click at [1018, 24] on link "Favorites" at bounding box center [1024, 29] width 69 height 33
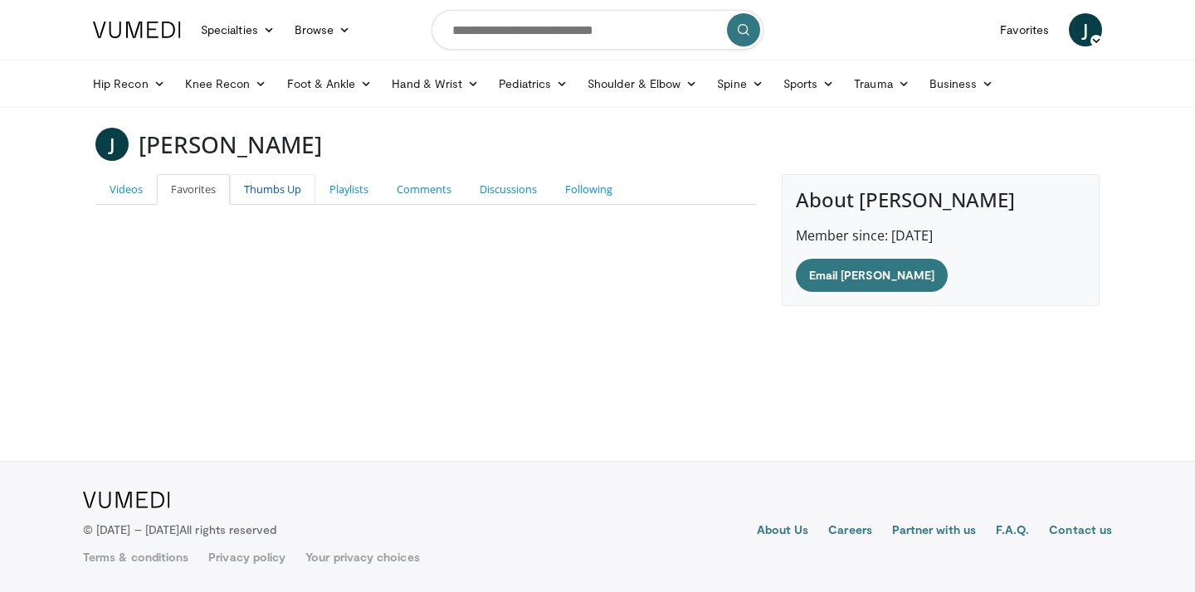
click at [272, 184] on link "Thumbs Up" at bounding box center [272, 189] width 85 height 31
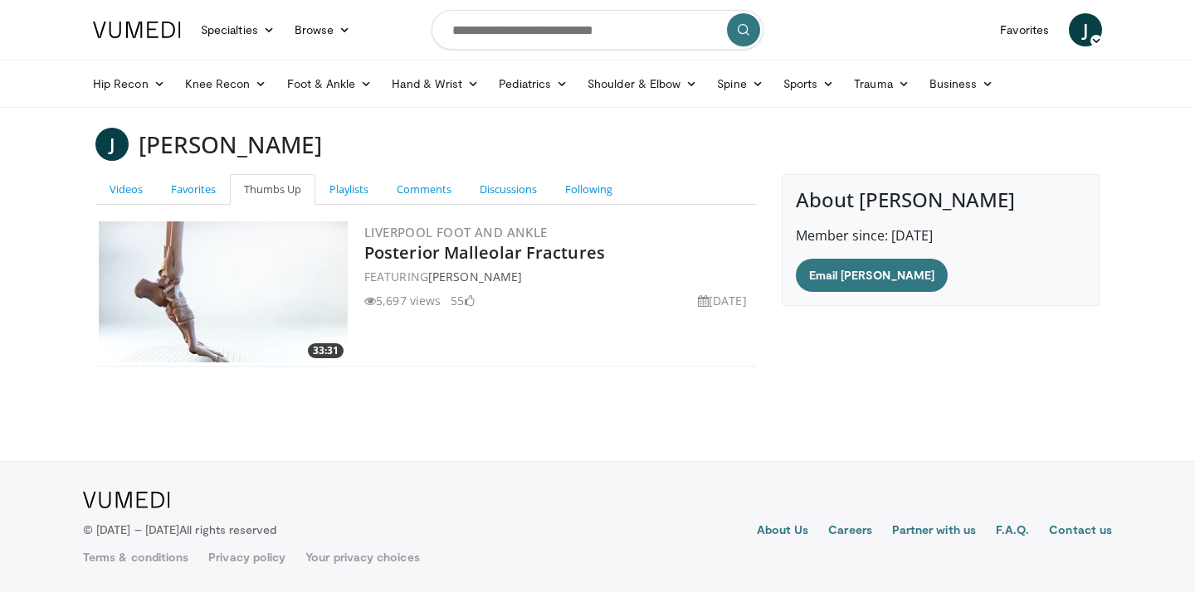
click at [282, 299] on img at bounding box center [223, 292] width 249 height 141
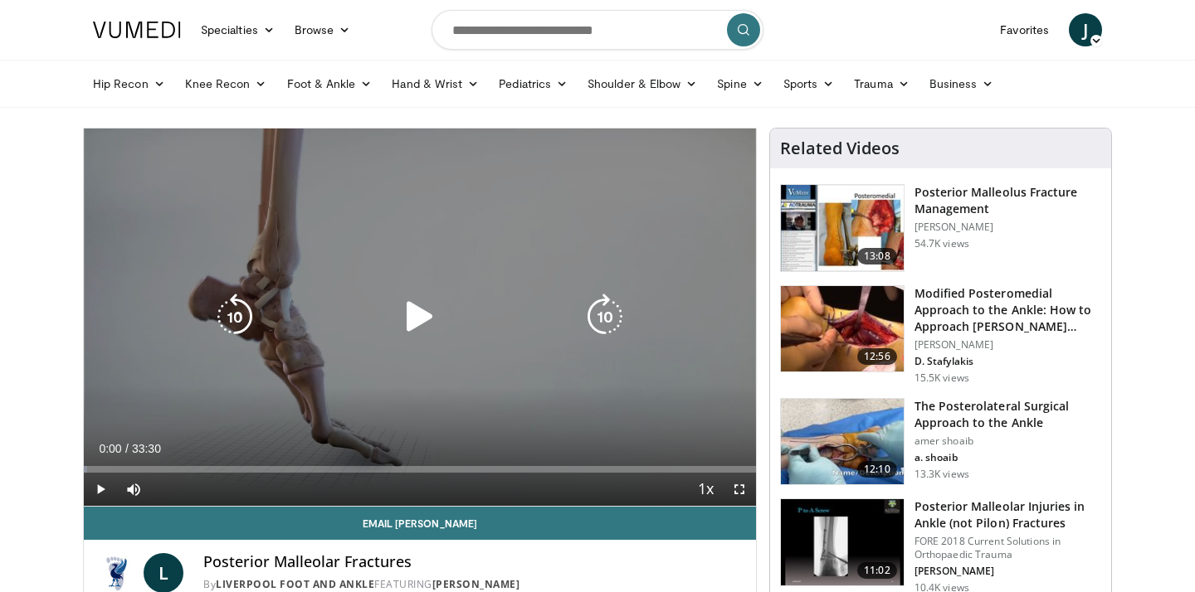
click at [421, 312] on icon "Video Player" at bounding box center [420, 317] width 46 height 46
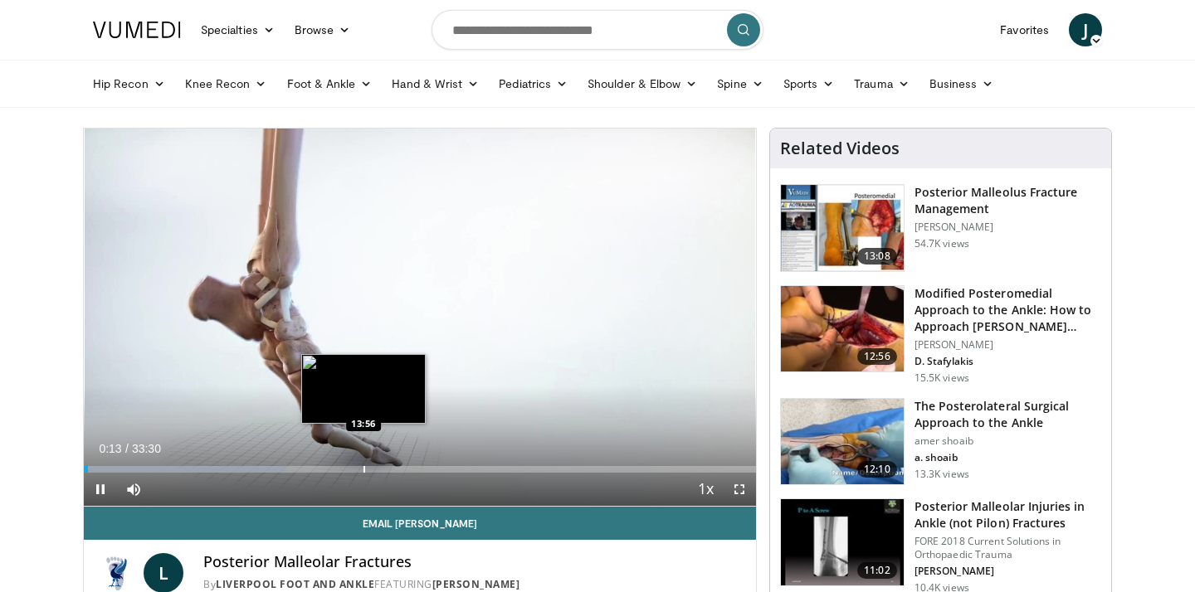
click at [364, 465] on div "Loaded : 29.84% 00:13 13:56" at bounding box center [420, 465] width 672 height 16
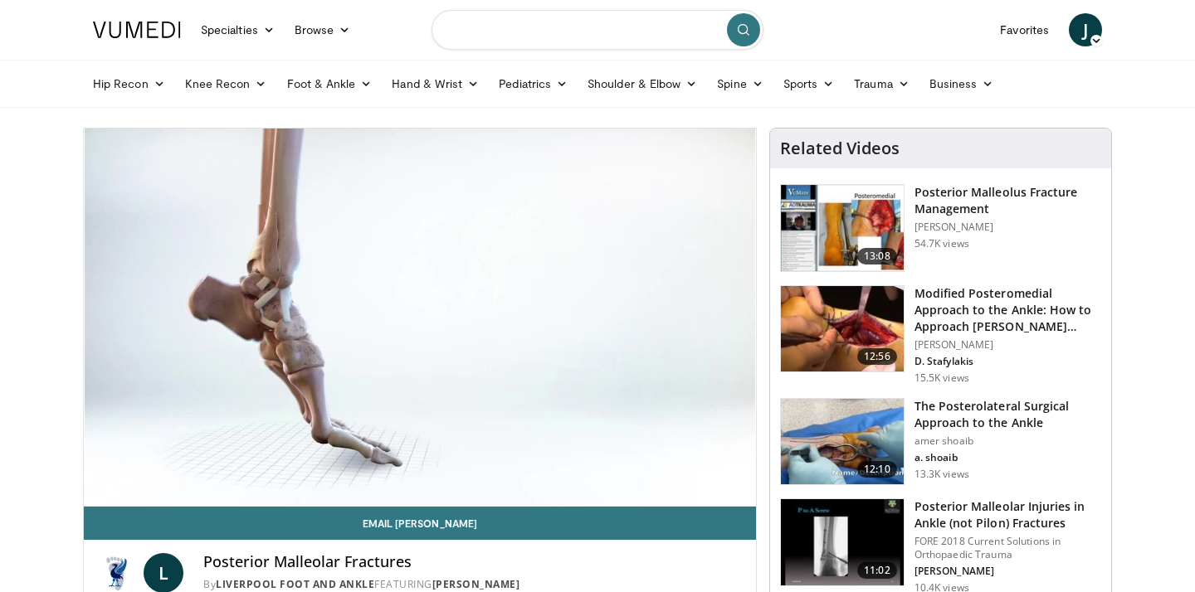
click at [470, 31] on input "Search topics, interventions" at bounding box center [597, 30] width 332 height 40
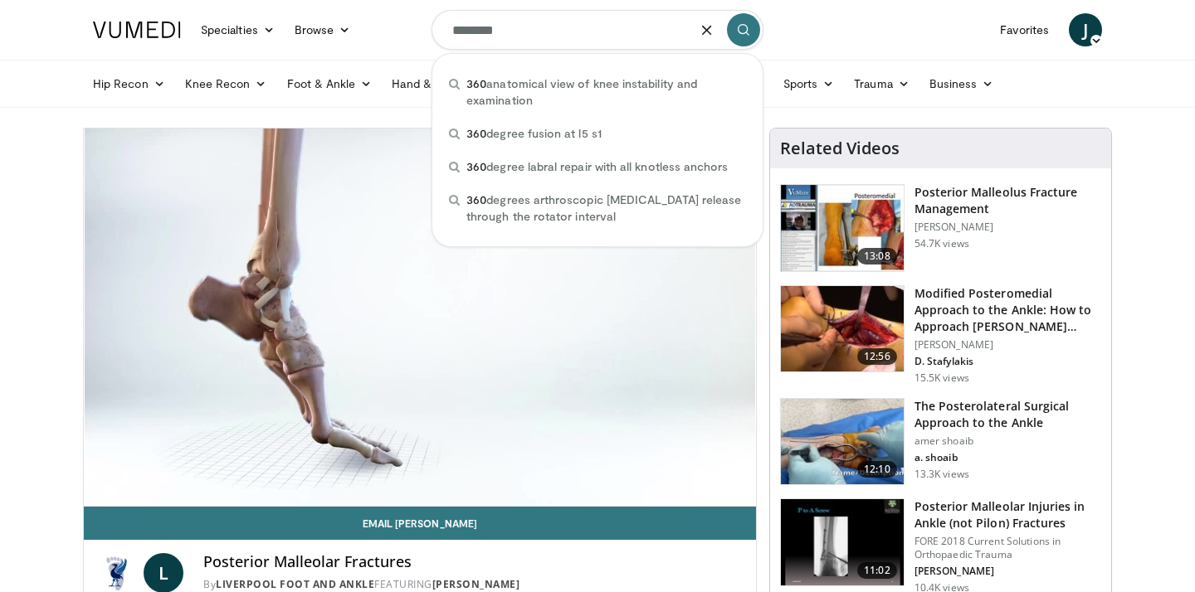
type input "*********"
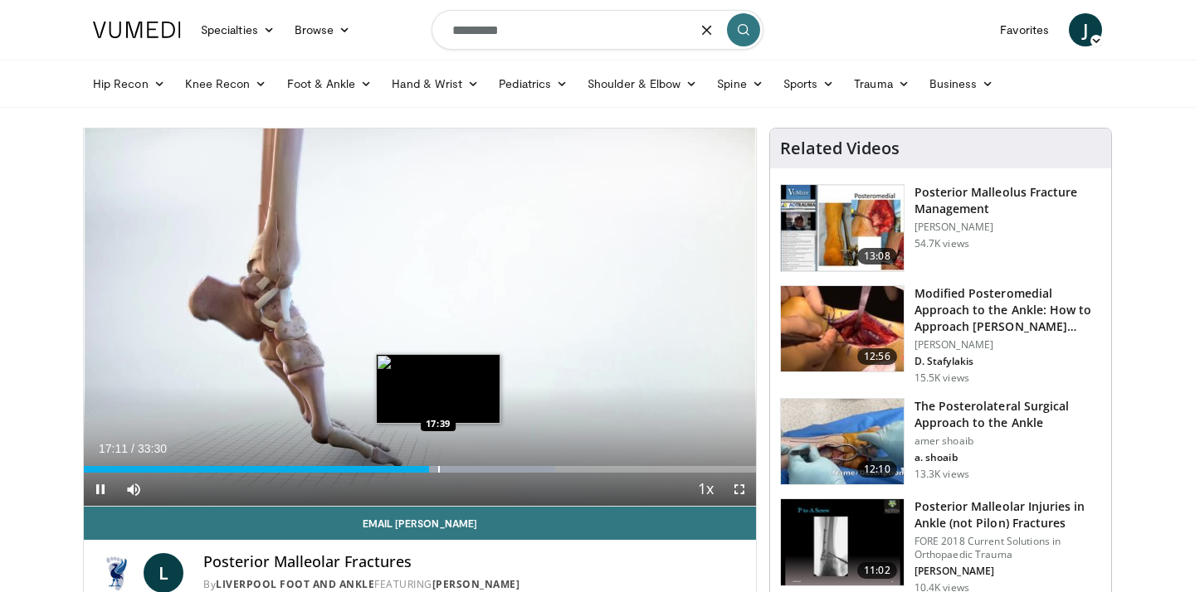
click at [438, 470] on div "Progress Bar" at bounding box center [439, 469] width 2 height 7
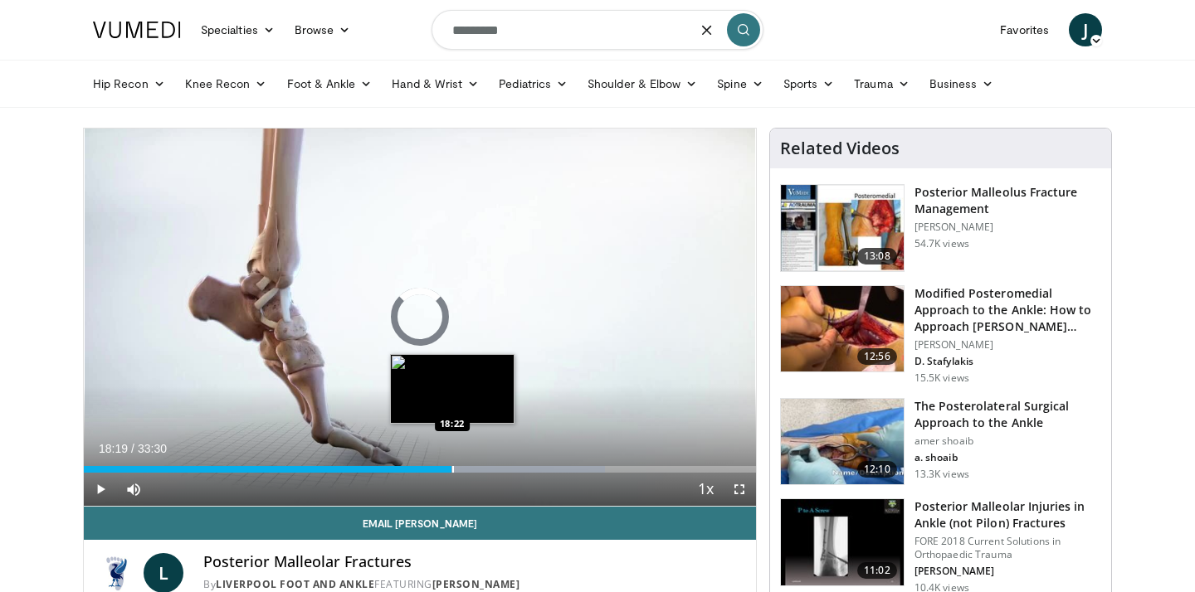
click at [451, 470] on div "Progress Bar" at bounding box center [510, 469] width 191 height 7
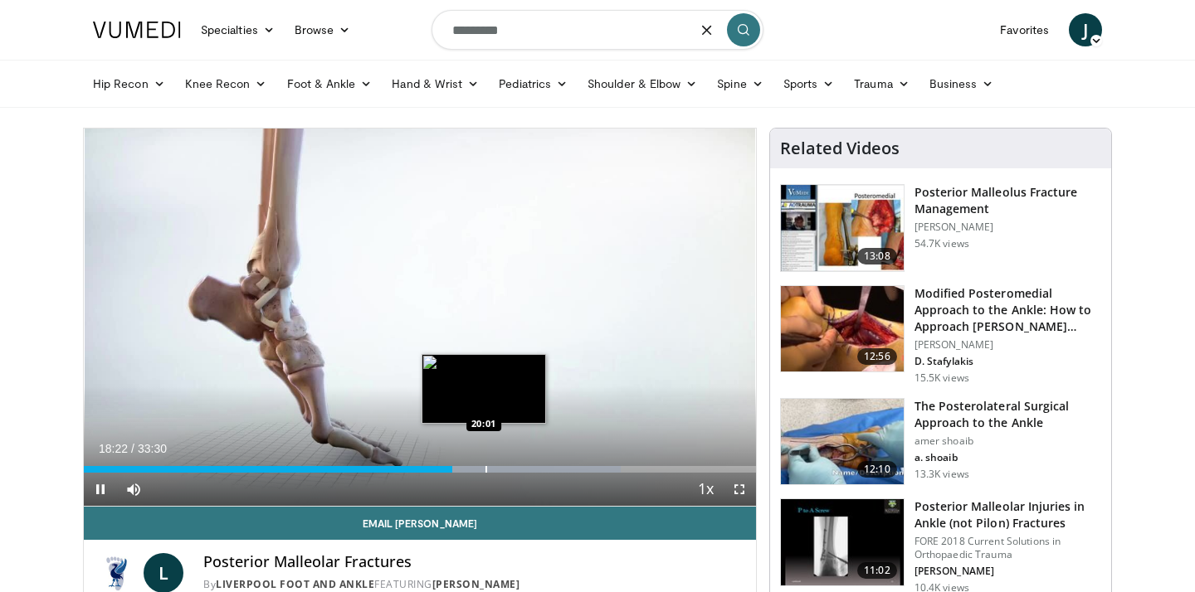
click at [485, 466] on div "Progress Bar" at bounding box center [486, 469] width 2 height 7
